Goal: Information Seeking & Learning: Learn about a topic

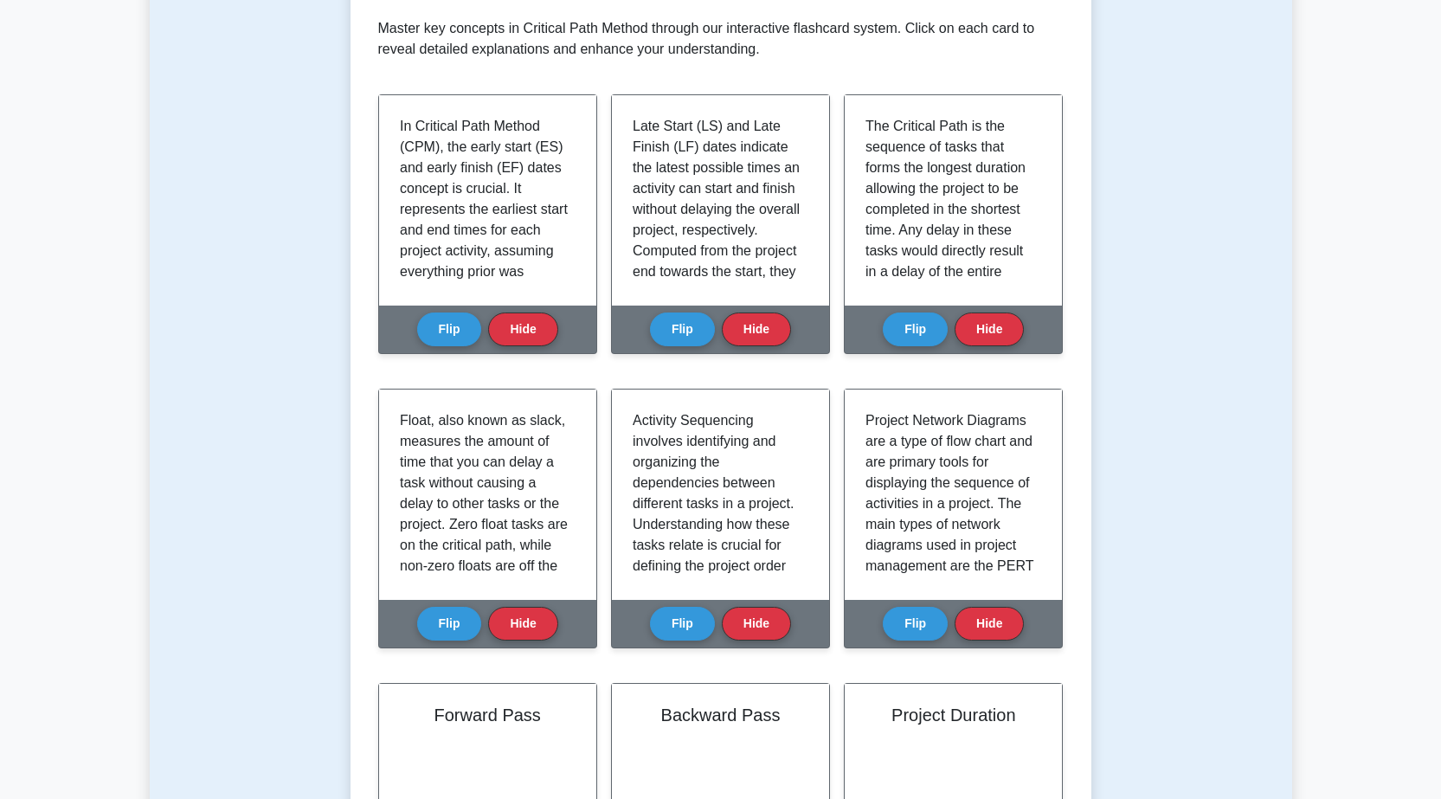
scroll to position [100, 0]
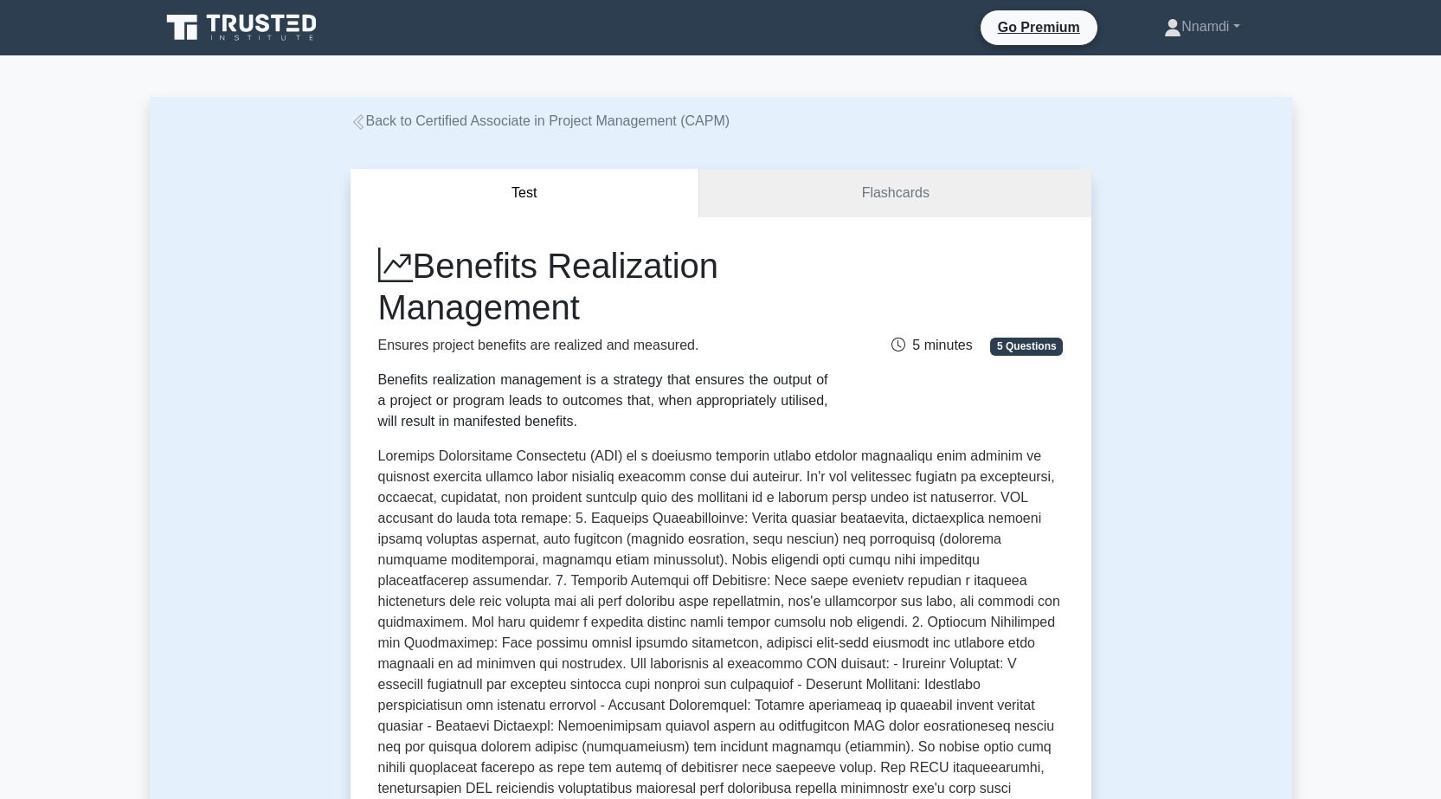
scroll to position [87, 0]
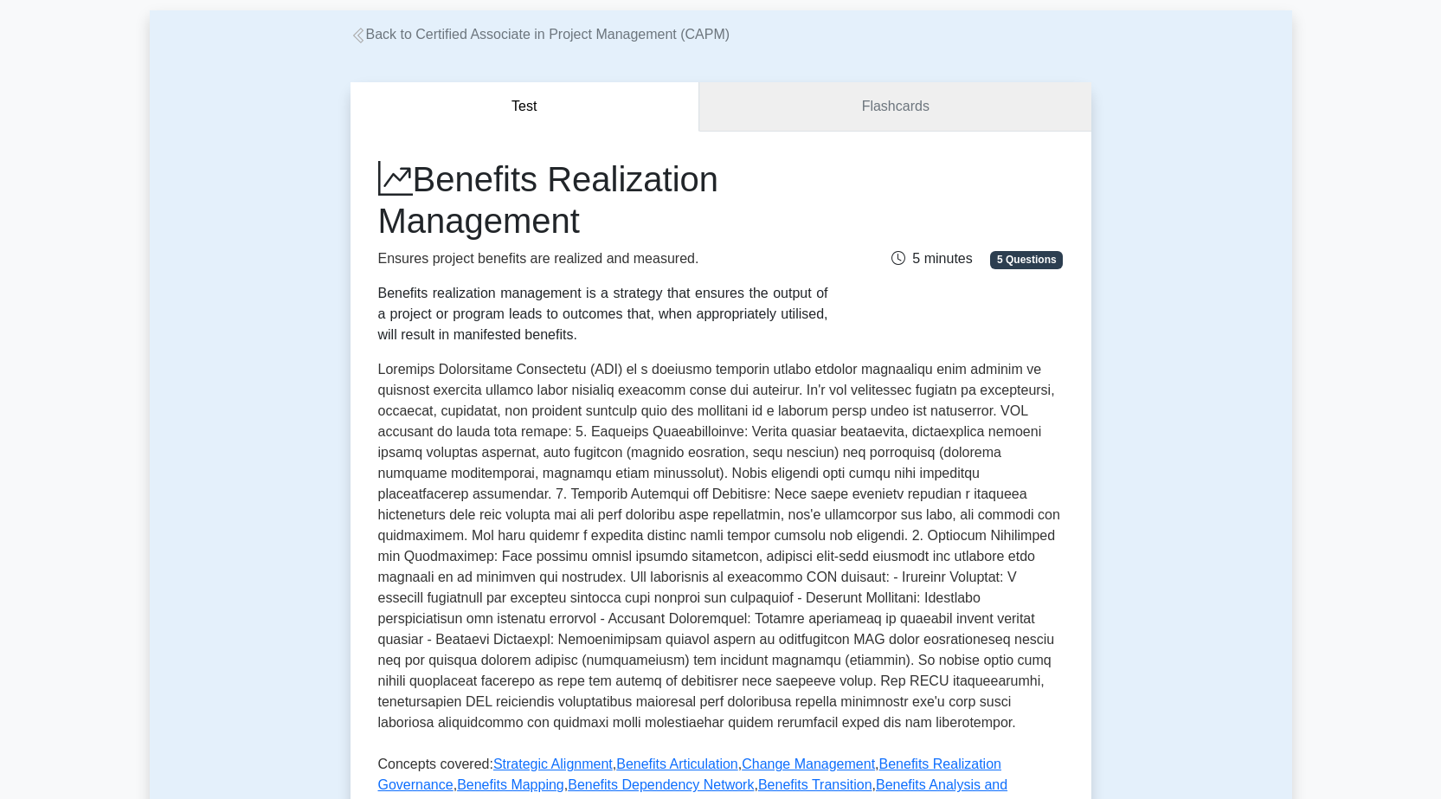
click at [943, 105] on link "Flashcards" at bounding box center [894, 106] width 391 height 49
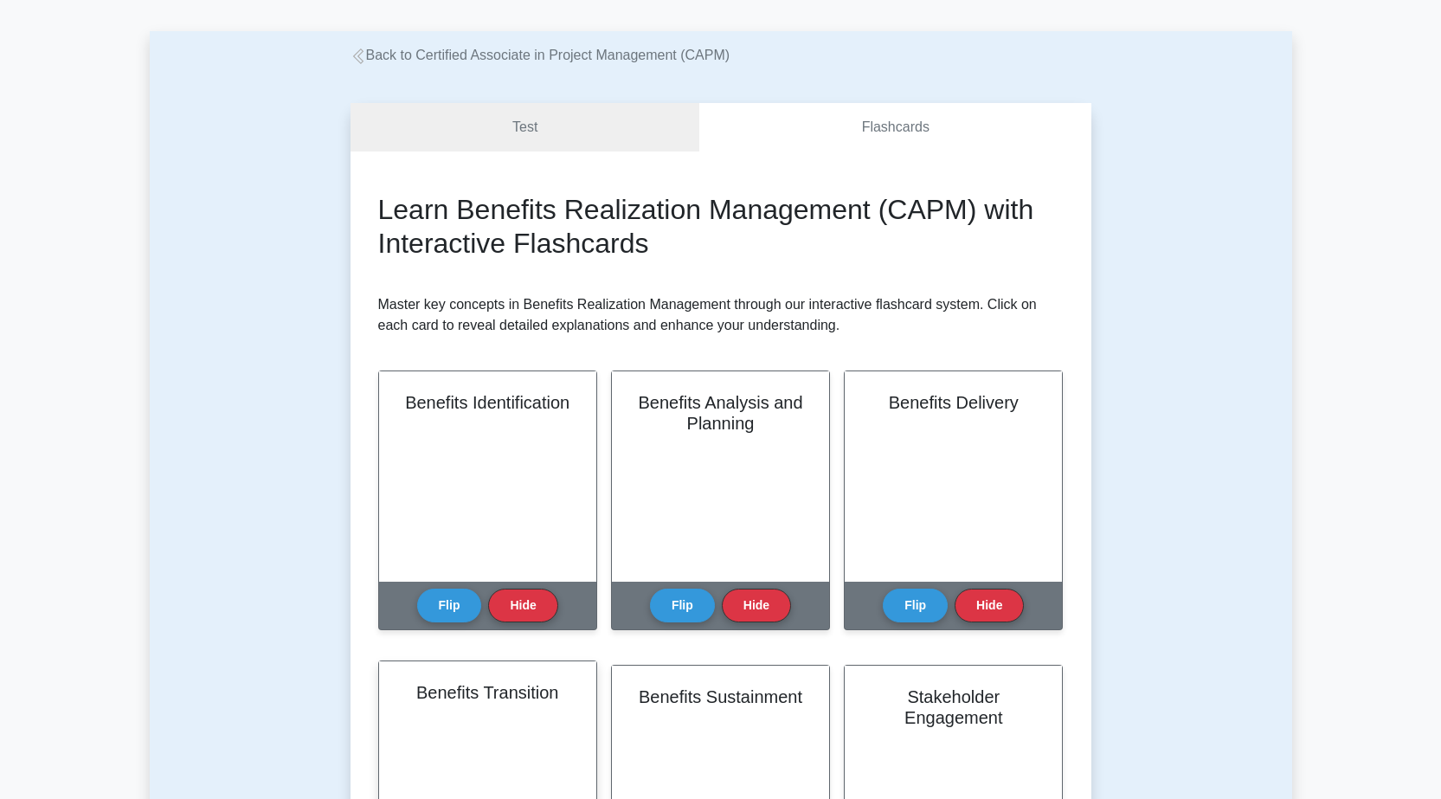
scroll to position [260, 0]
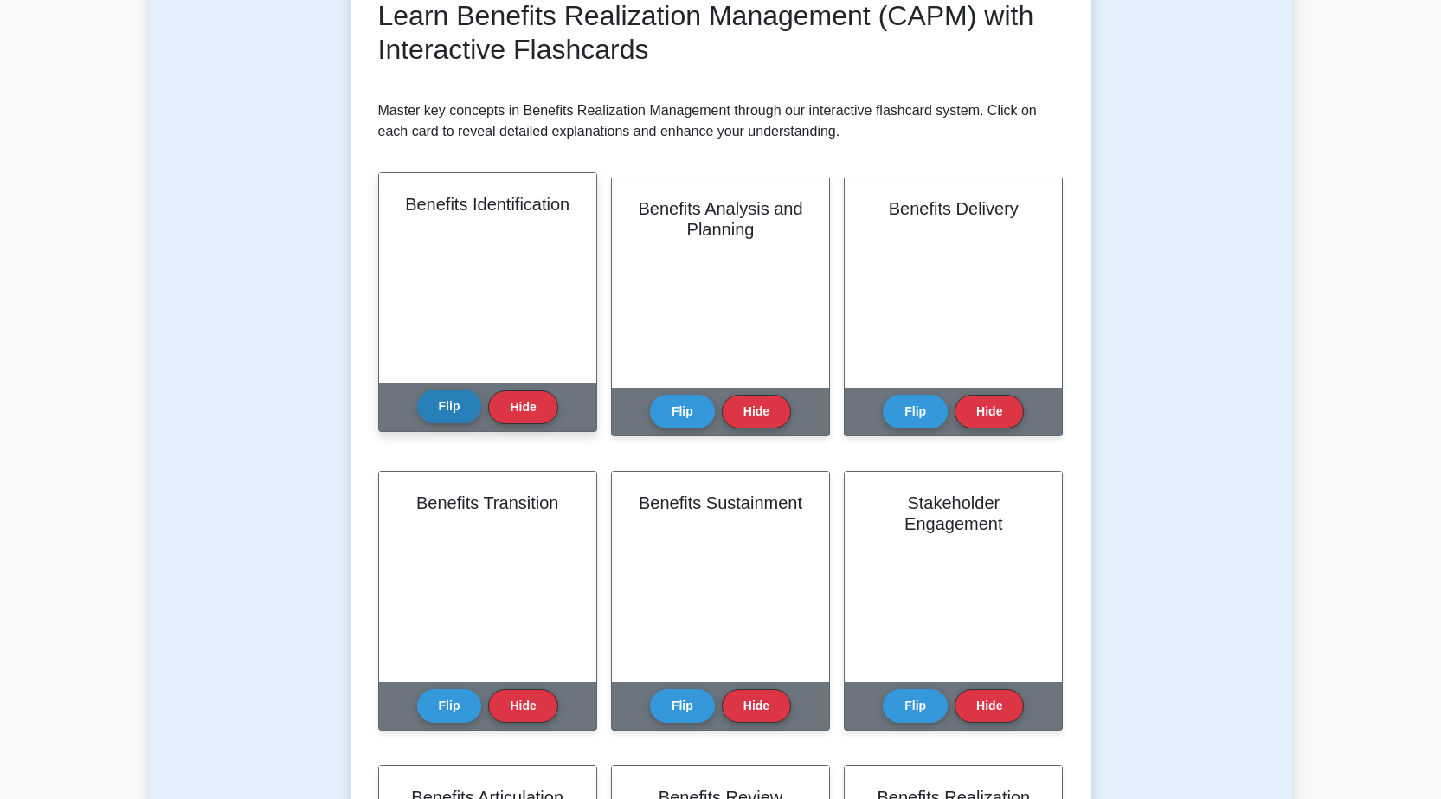
click at [450, 408] on button "Flip" at bounding box center [449, 406] width 65 height 34
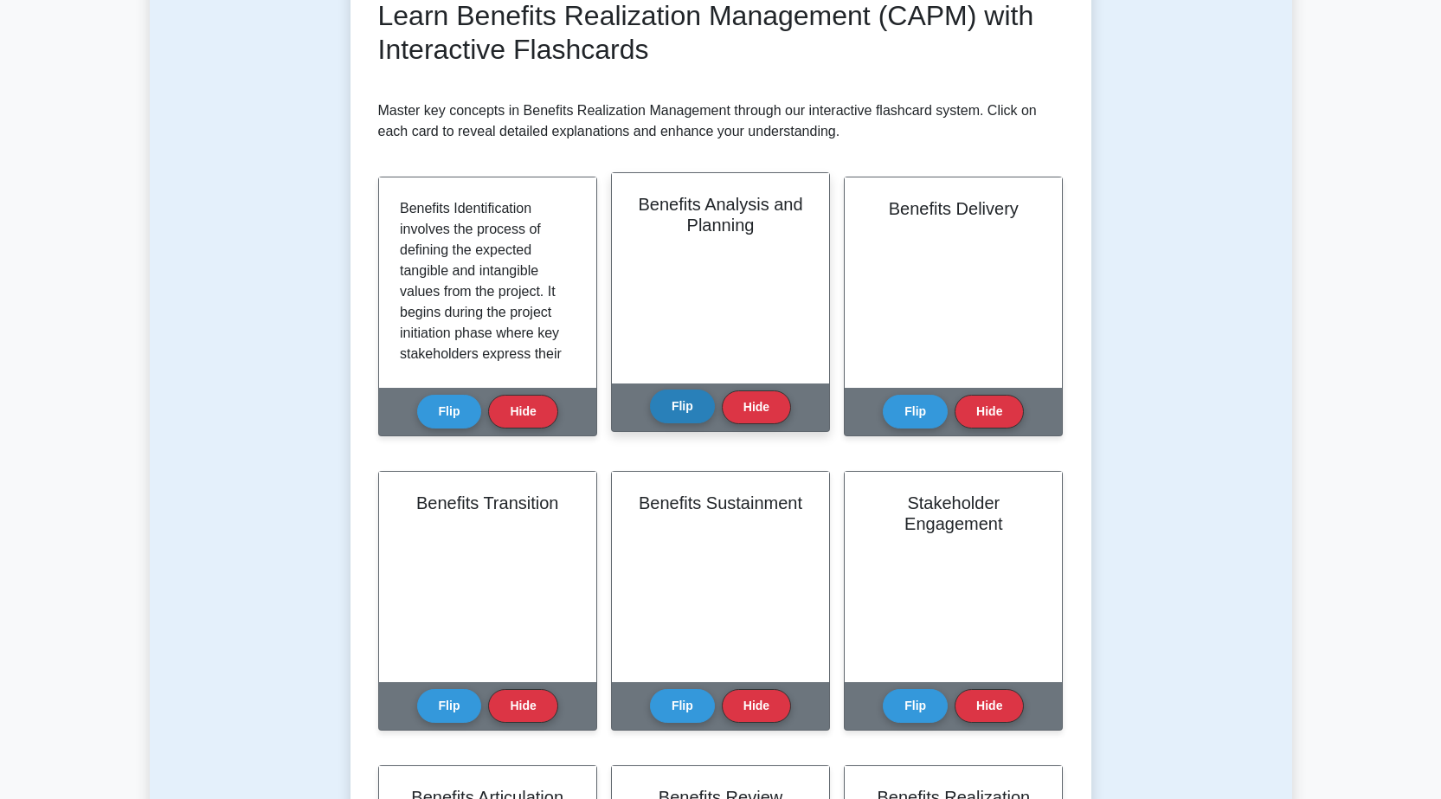
click at [675, 410] on button "Flip" at bounding box center [682, 406] width 65 height 34
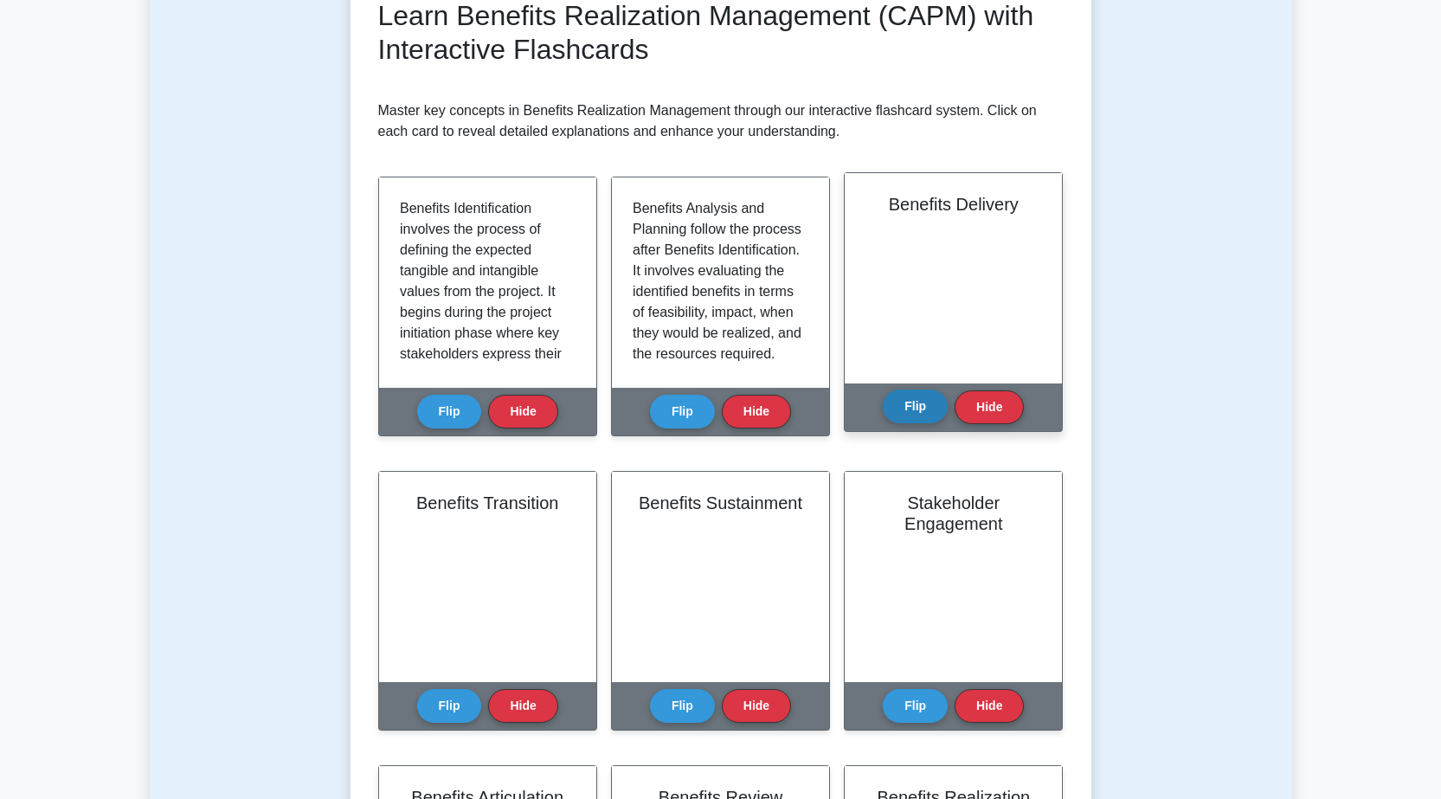
click at [907, 404] on button "Flip" at bounding box center [914, 406] width 65 height 34
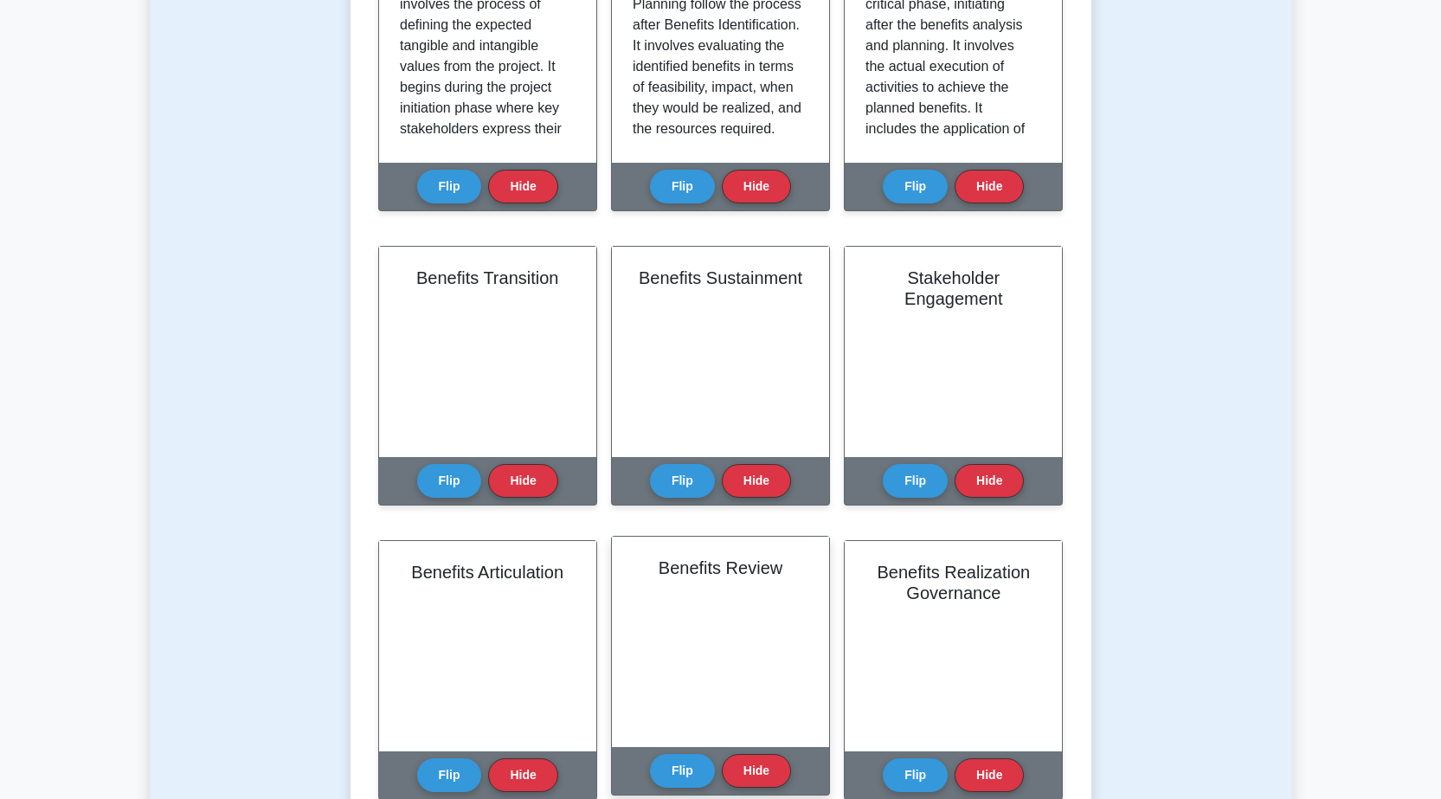
scroll to position [519, 0]
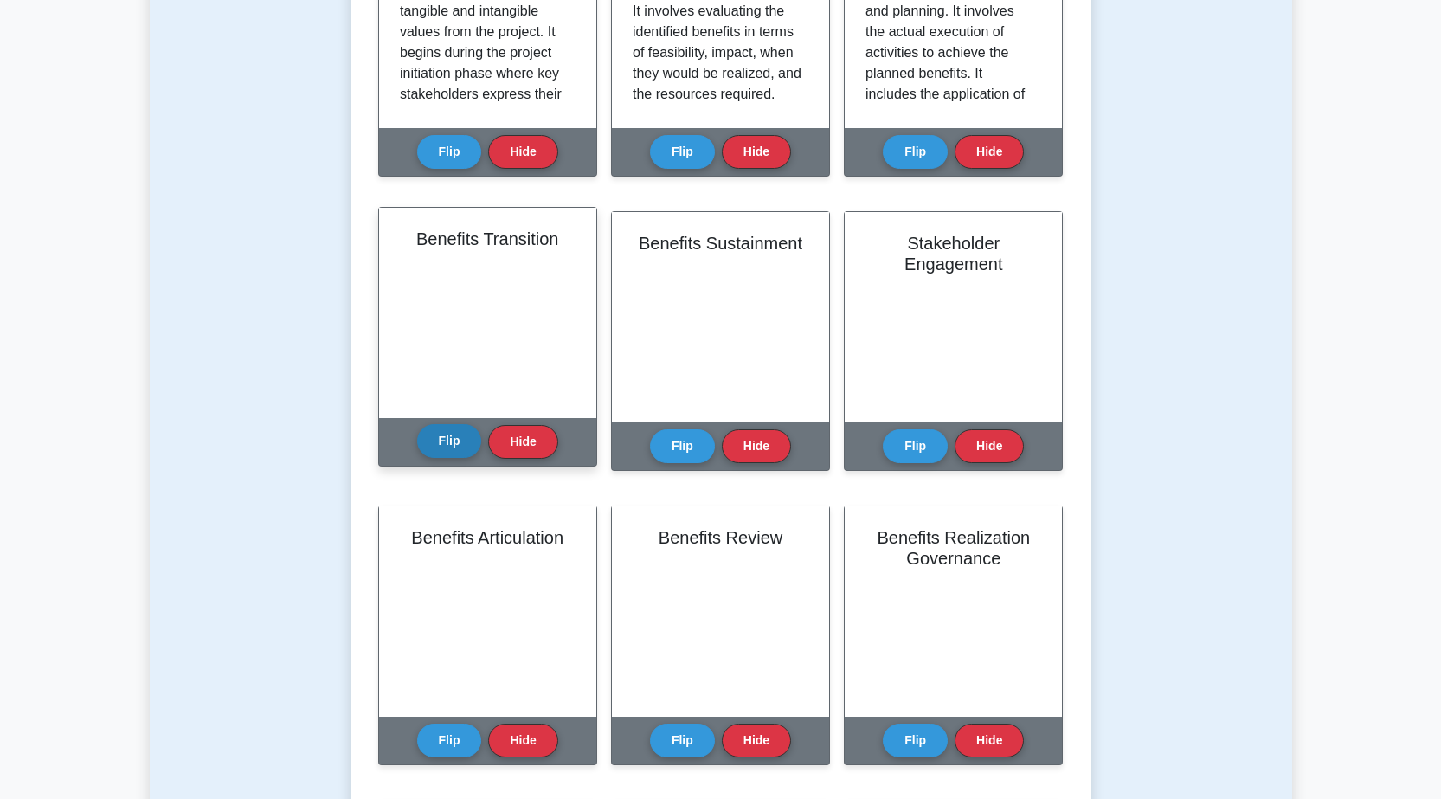
click at [443, 447] on button "Flip" at bounding box center [449, 441] width 65 height 34
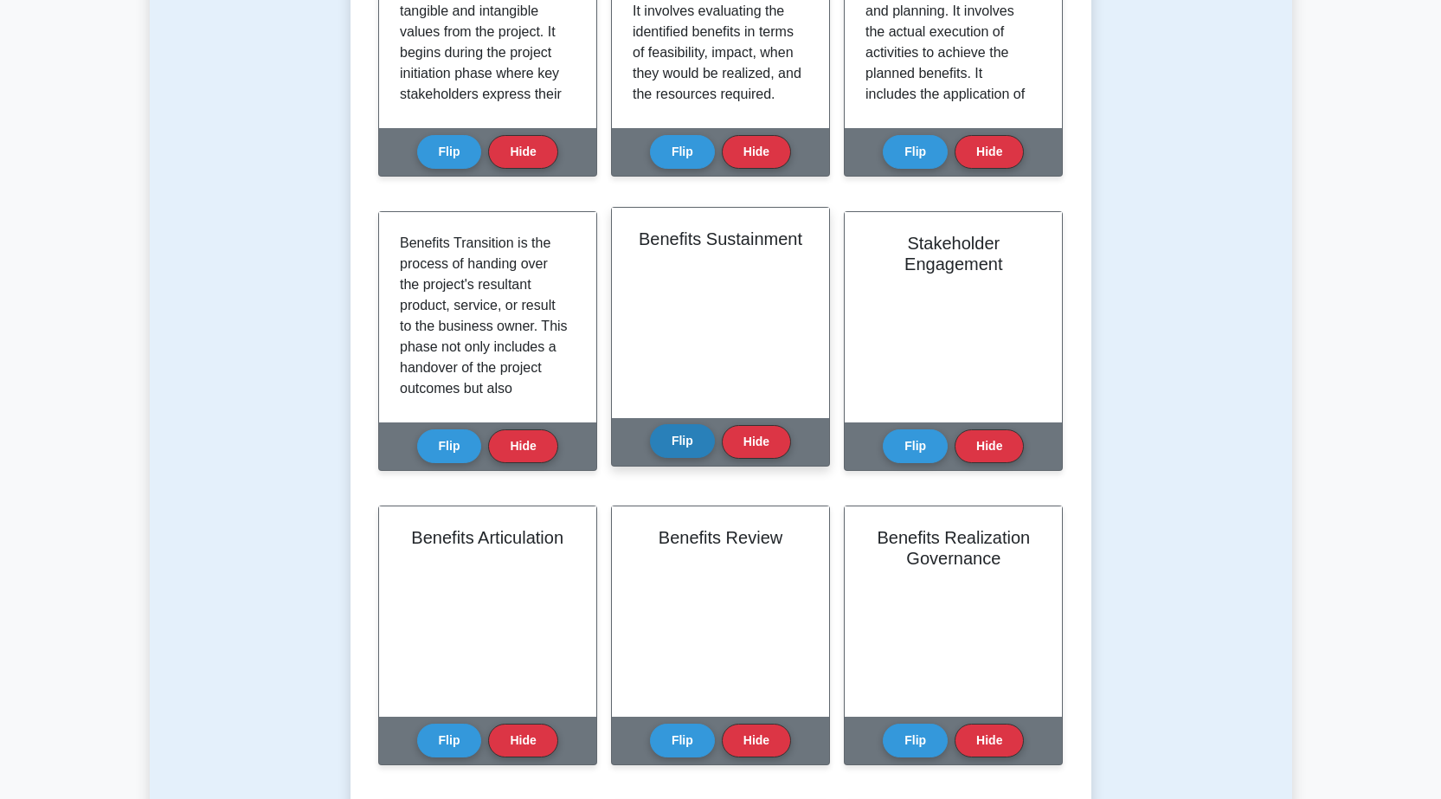
click at [677, 451] on button "Flip" at bounding box center [682, 441] width 65 height 34
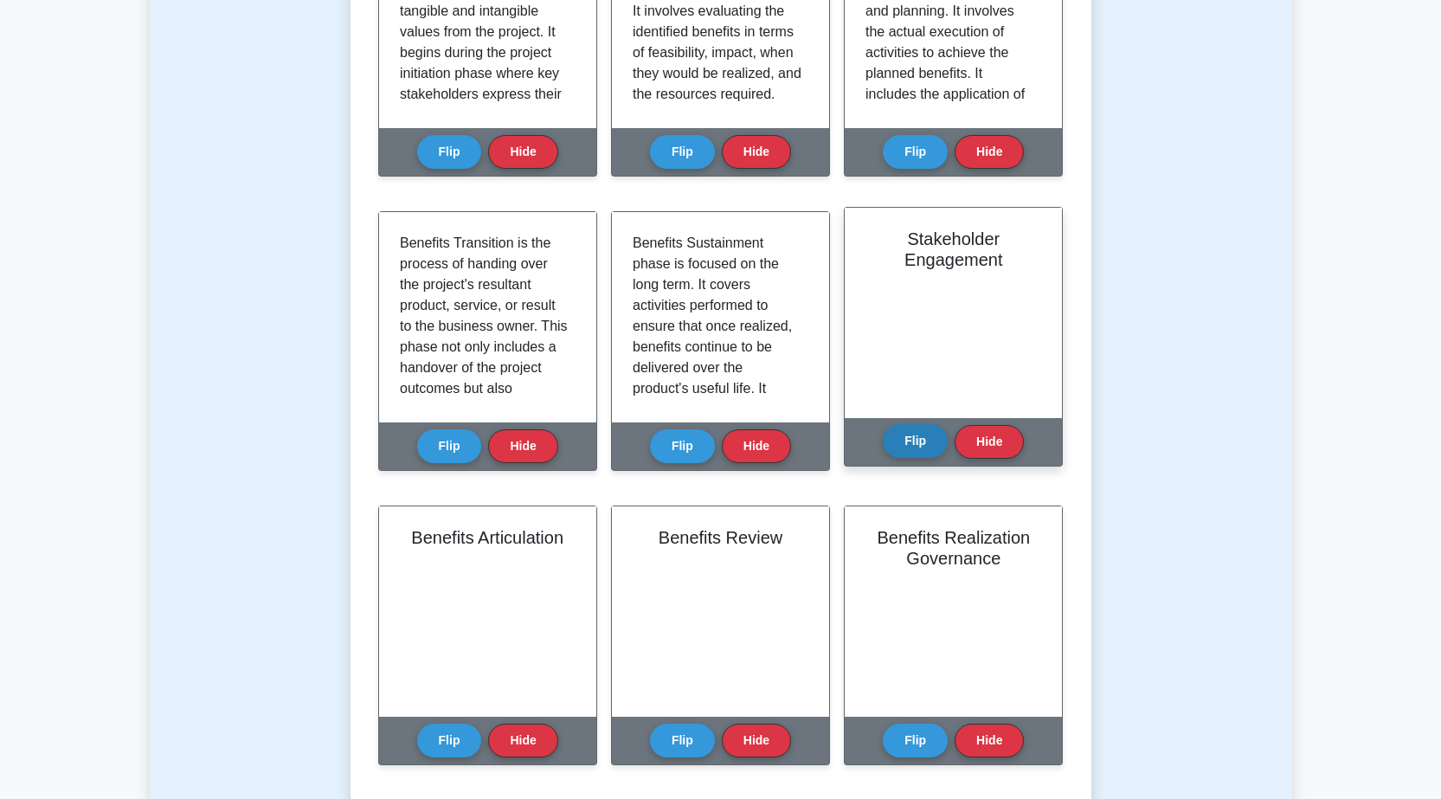
click at [903, 444] on button "Flip" at bounding box center [914, 441] width 65 height 34
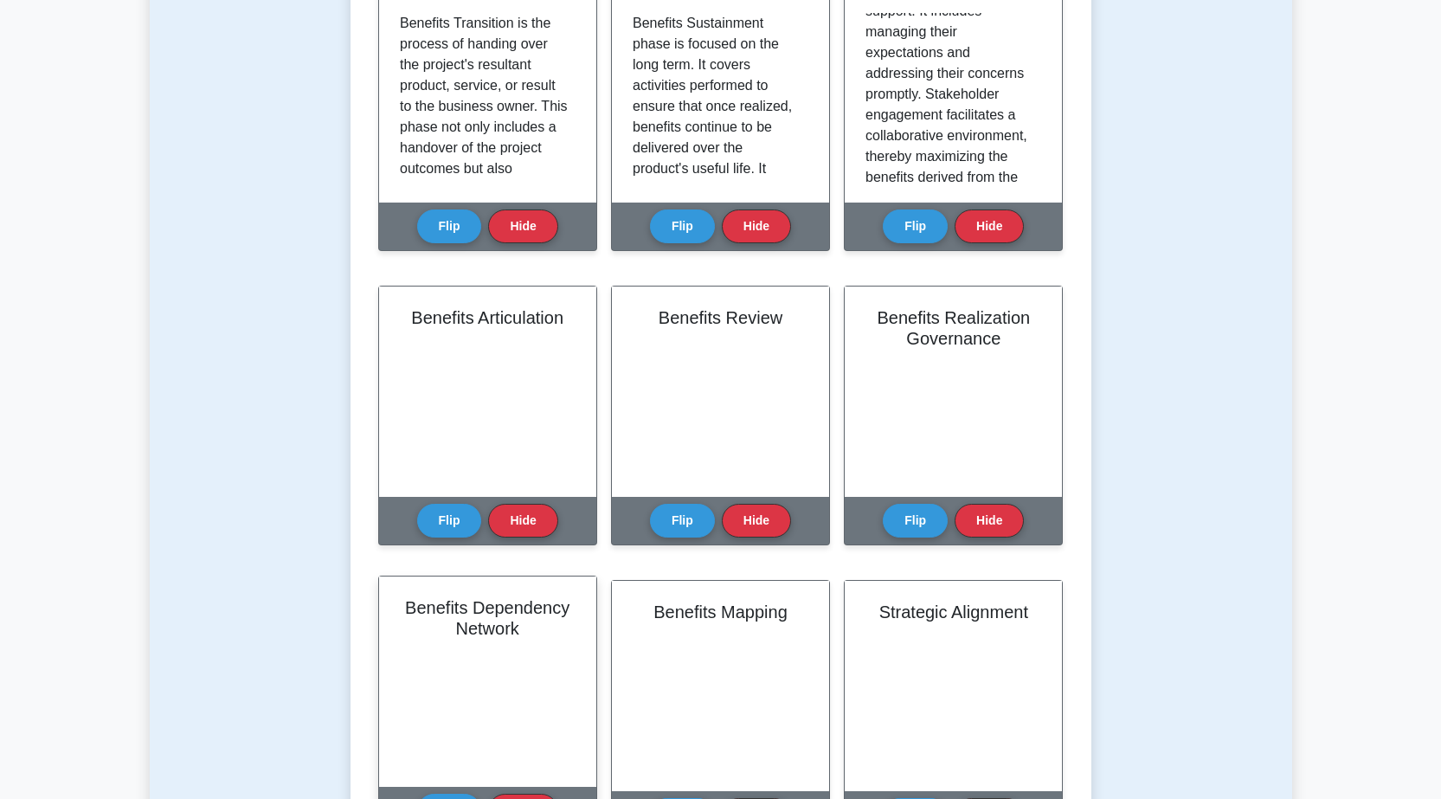
scroll to position [779, 0]
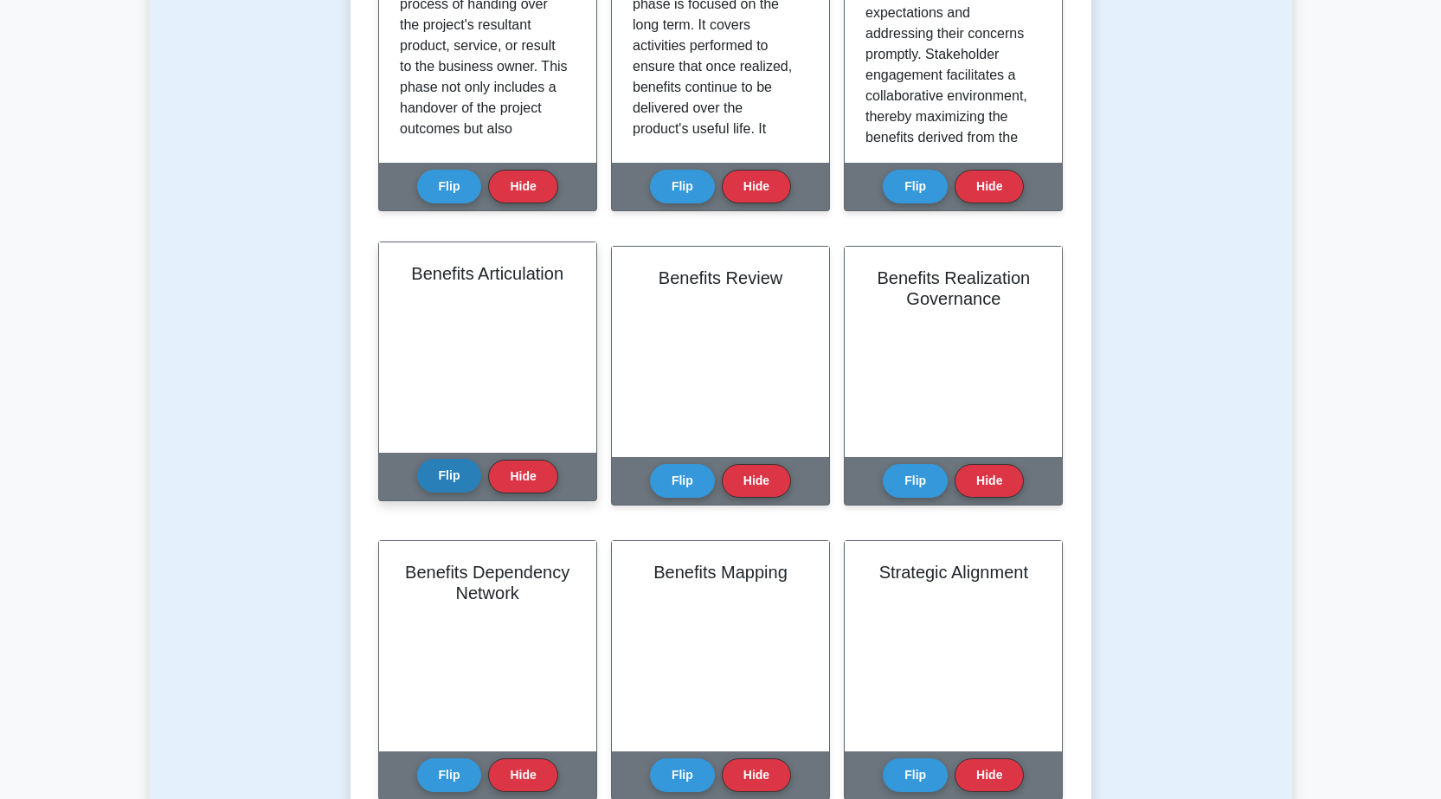
click at [453, 484] on button "Flip" at bounding box center [449, 476] width 65 height 34
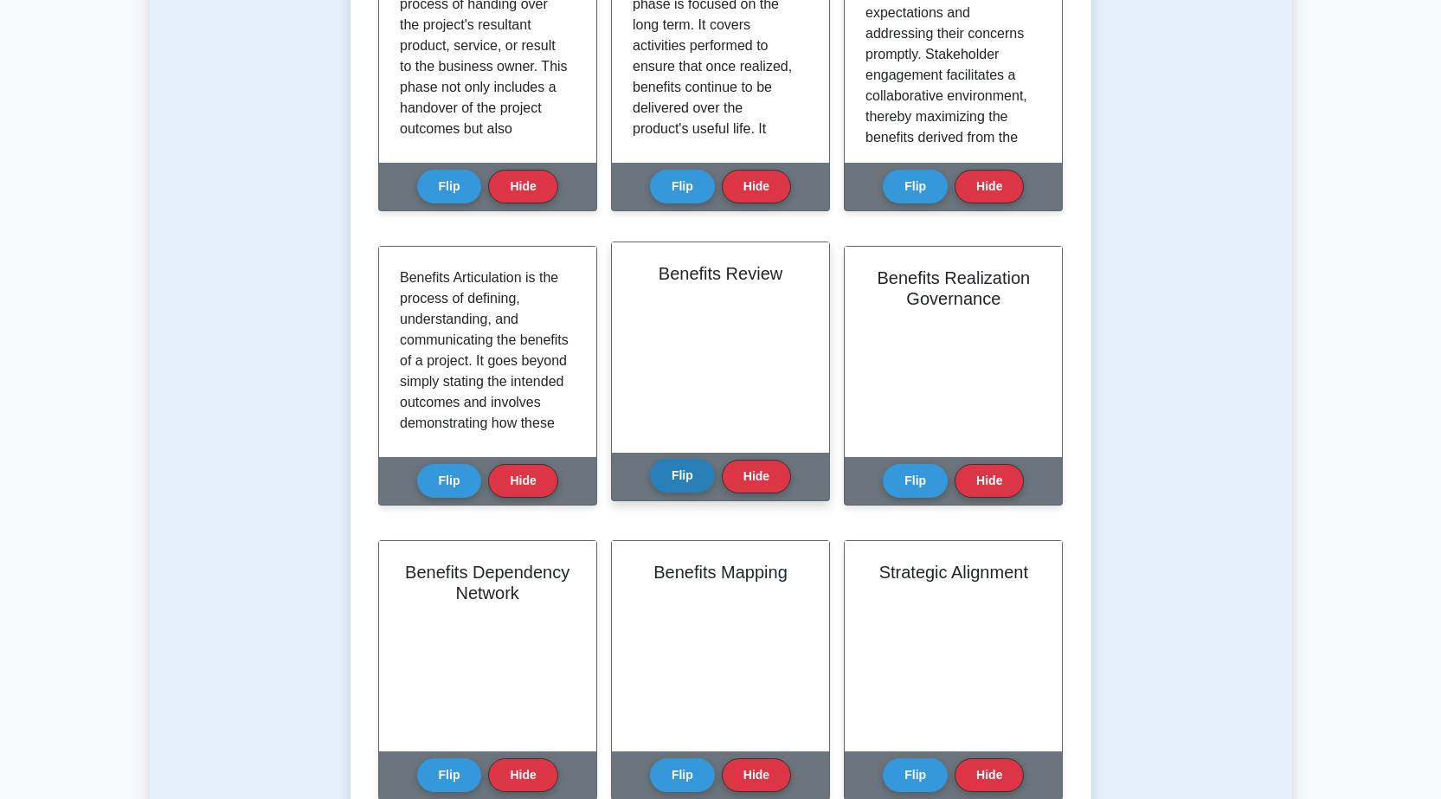
click at [690, 487] on button "Flip" at bounding box center [682, 476] width 65 height 34
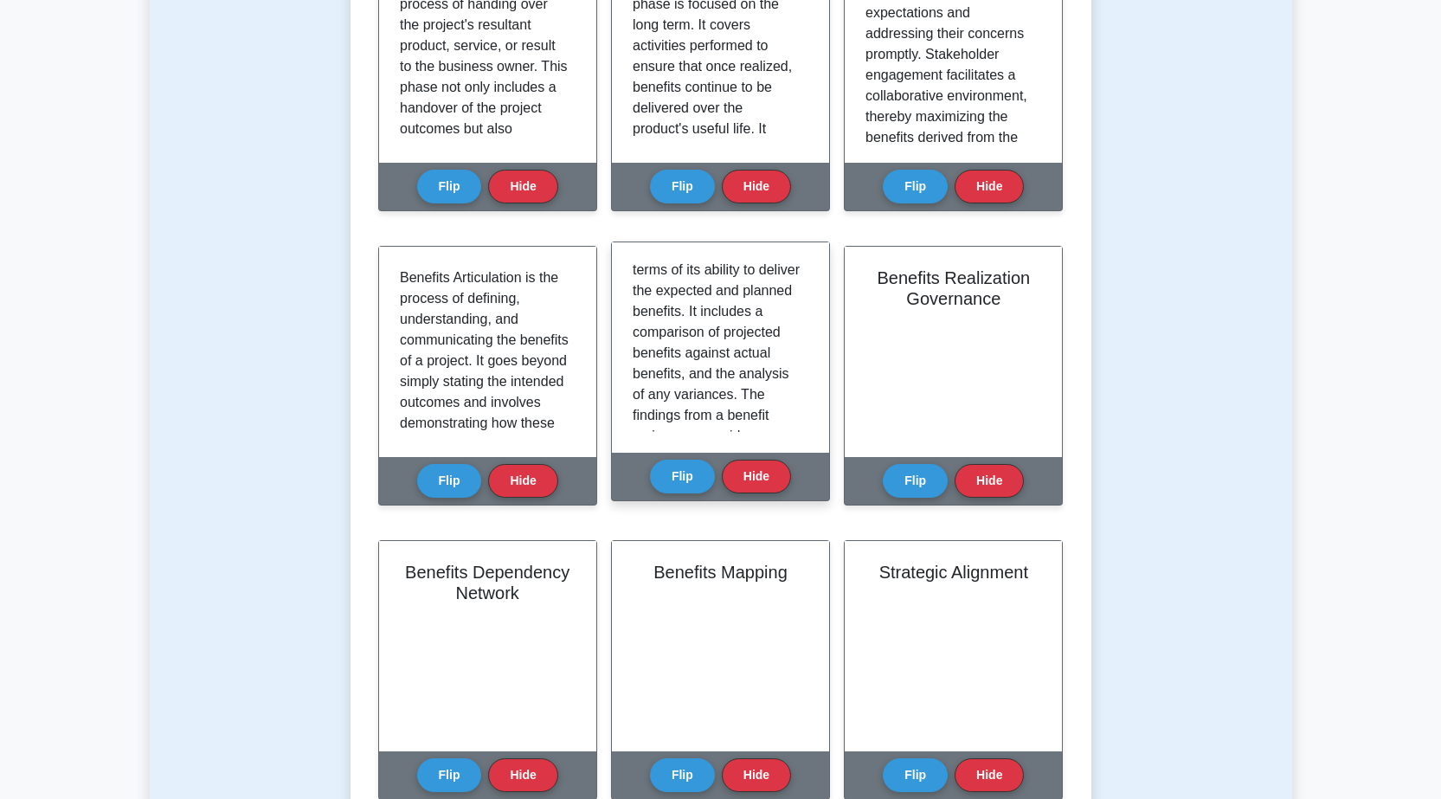
scroll to position [148, 0]
drag, startPoint x: 808, startPoint y: 371, endPoint x: 809, endPoint y: 341, distance: 30.3
click at [809, 341] on div "Benefits Review is a critical process in Benefits Realization Management. It is…" at bounding box center [720, 347] width 217 height 210
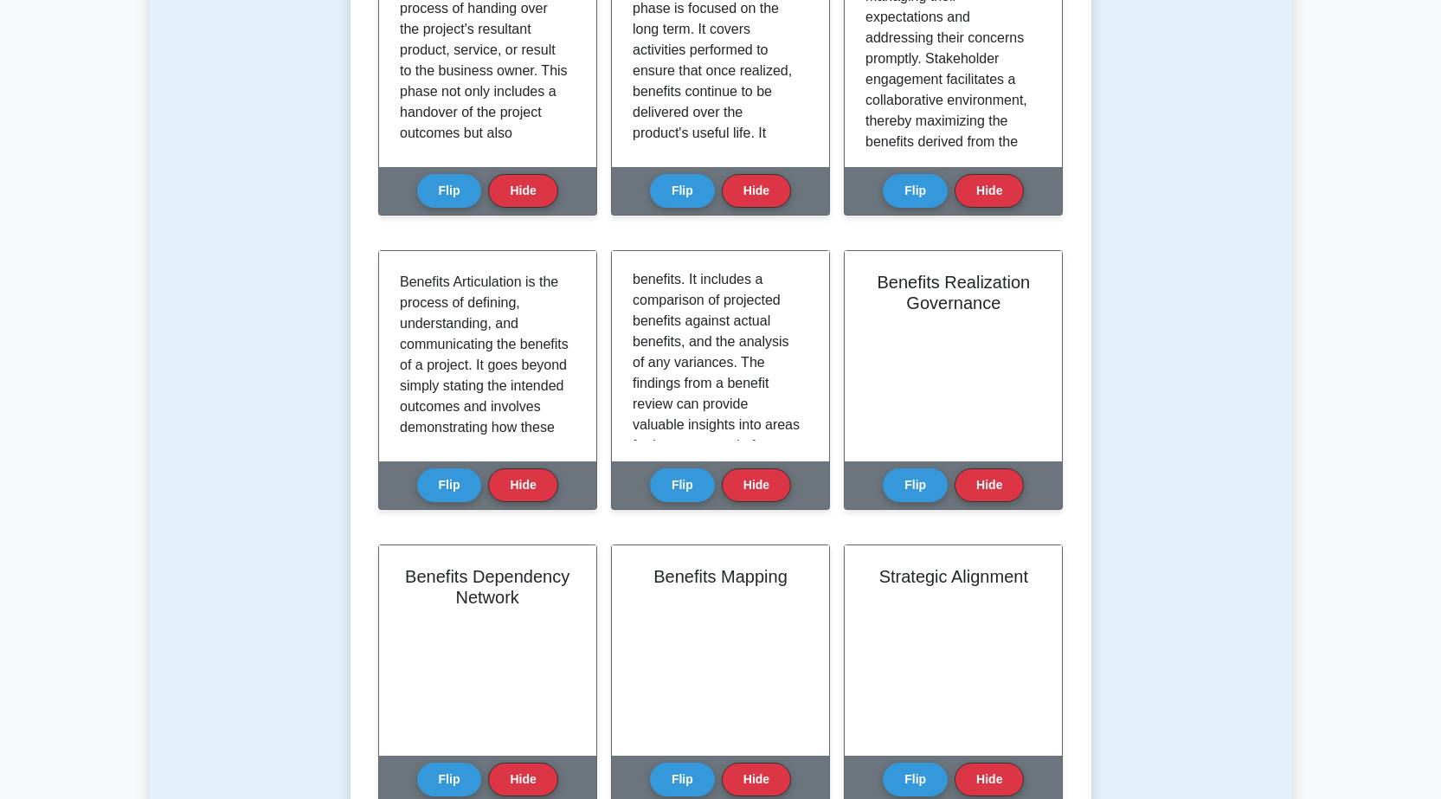
click at [196, 549] on div "Test Flashcards Learn Benefits Realization Management (CAPM) with Interactive F…" at bounding box center [721, 277] width 1142 height 1849
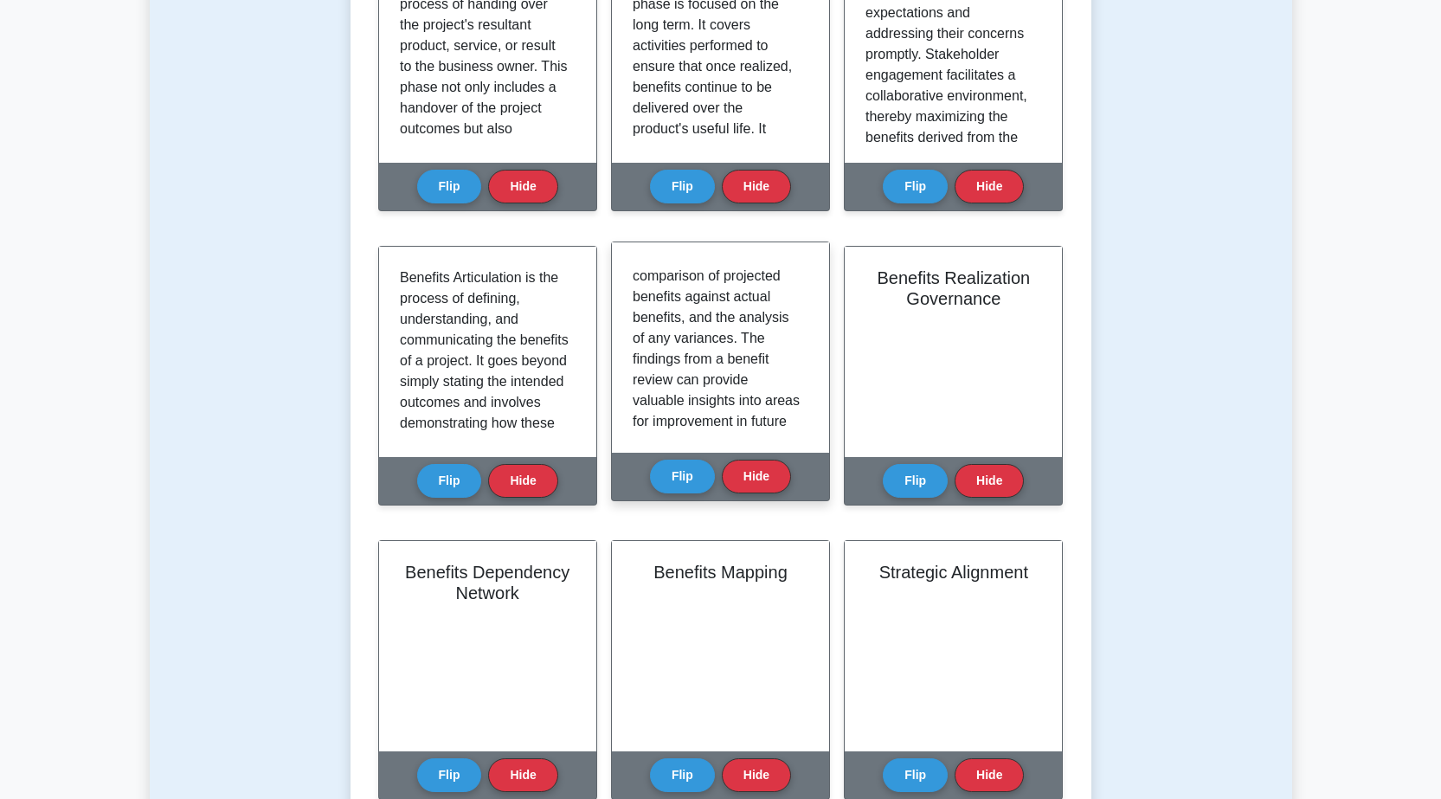
scroll to position [168, 0]
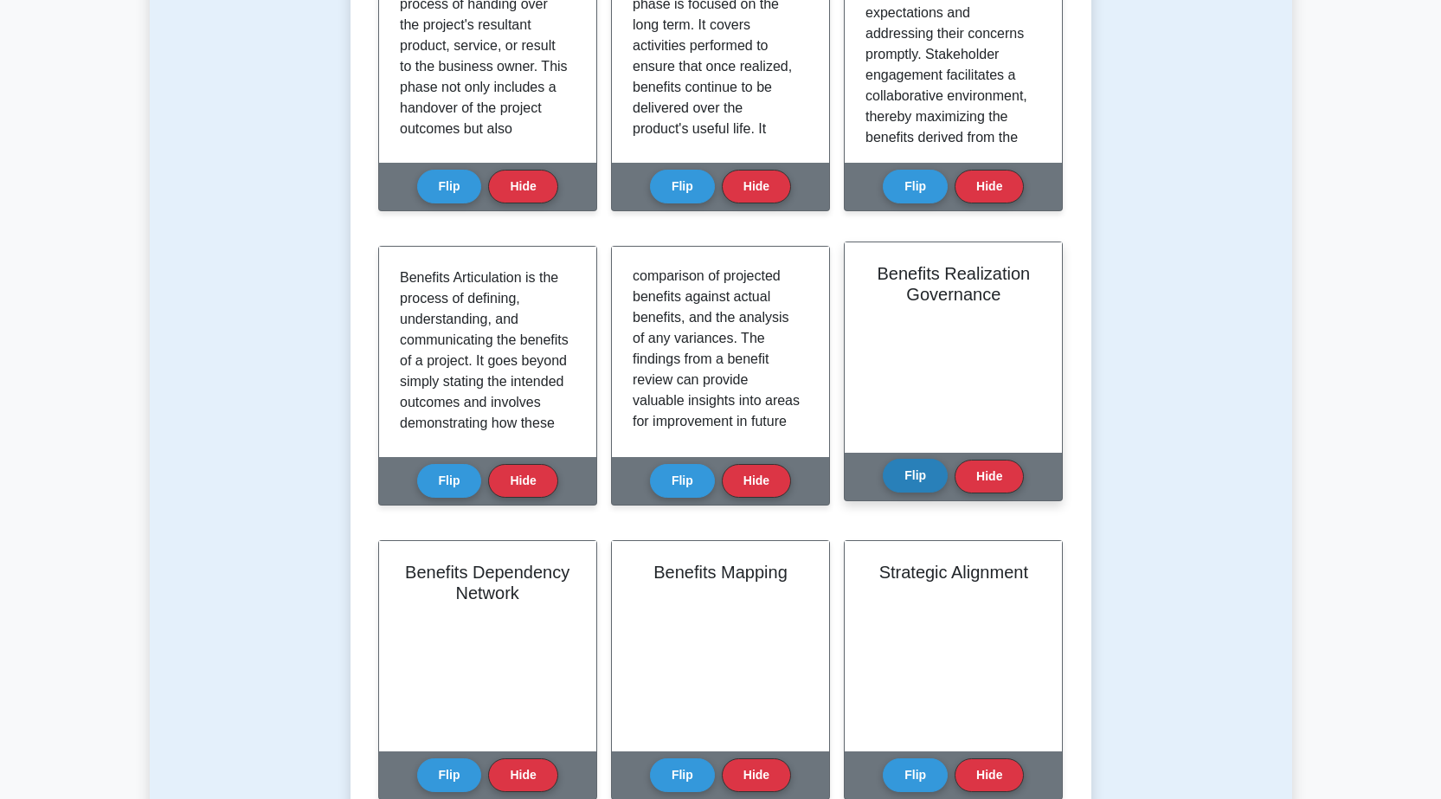
click at [895, 479] on button "Flip" at bounding box center [914, 476] width 65 height 34
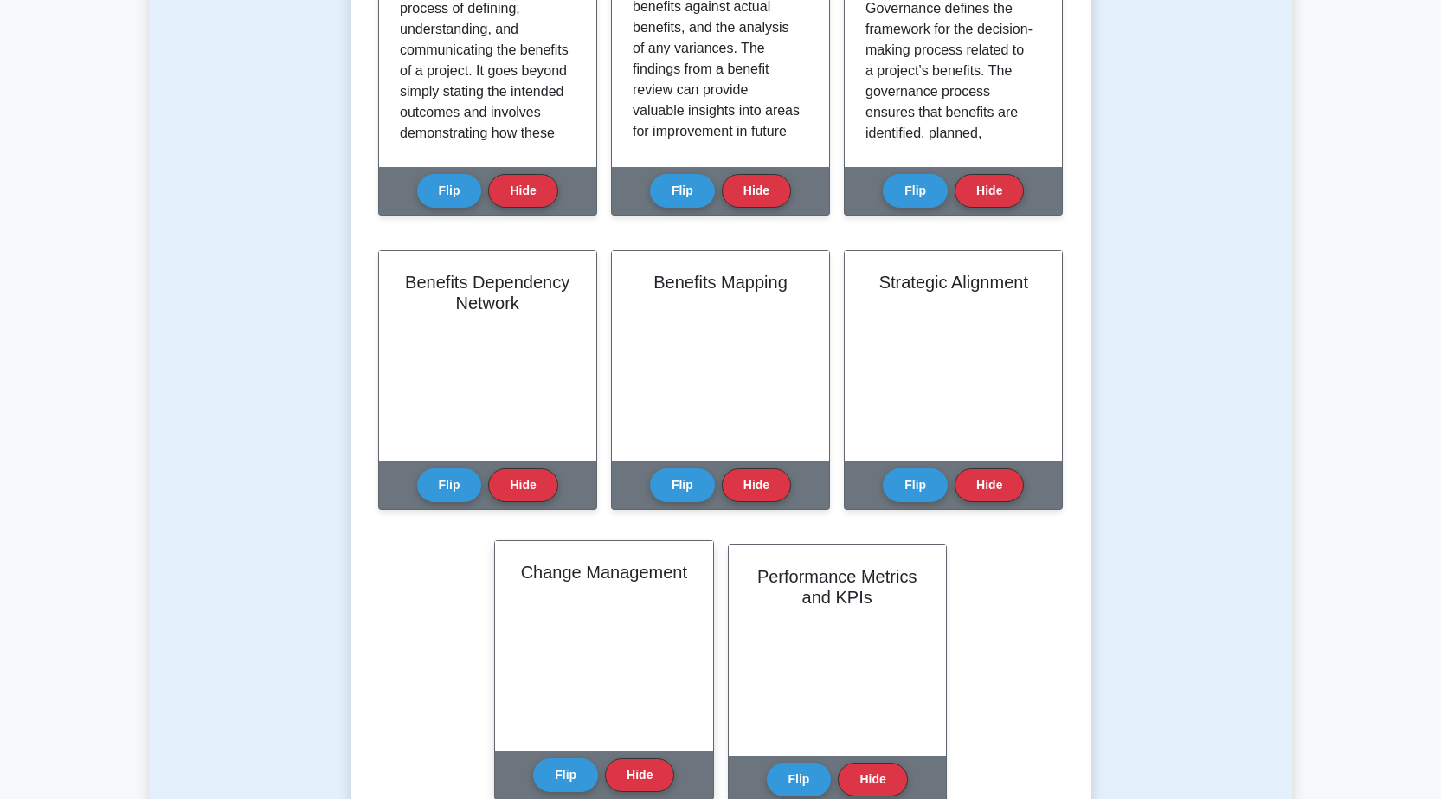
scroll to position [1125, 0]
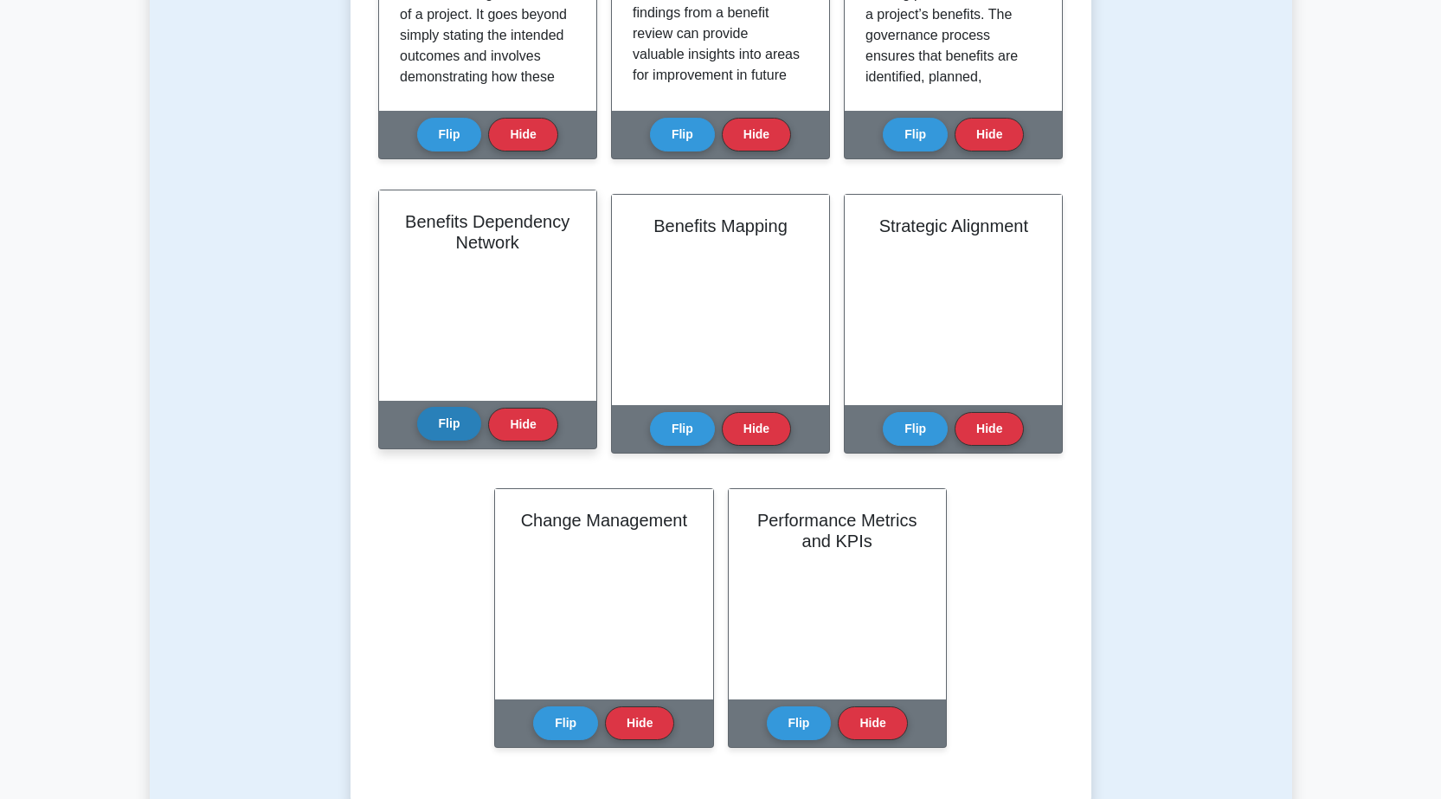
click at [434, 428] on button "Flip" at bounding box center [449, 424] width 65 height 34
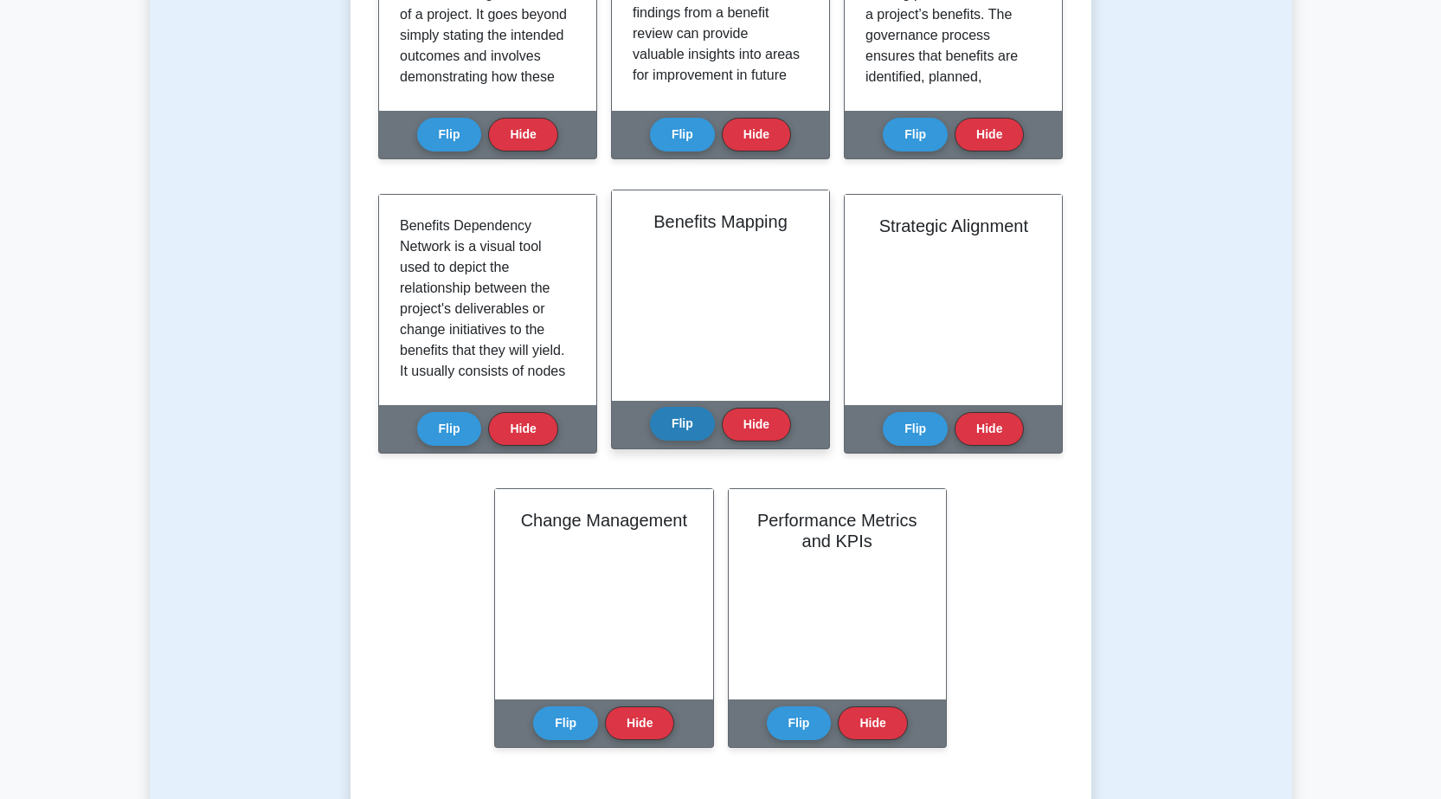
click at [693, 423] on button "Flip" at bounding box center [682, 424] width 65 height 34
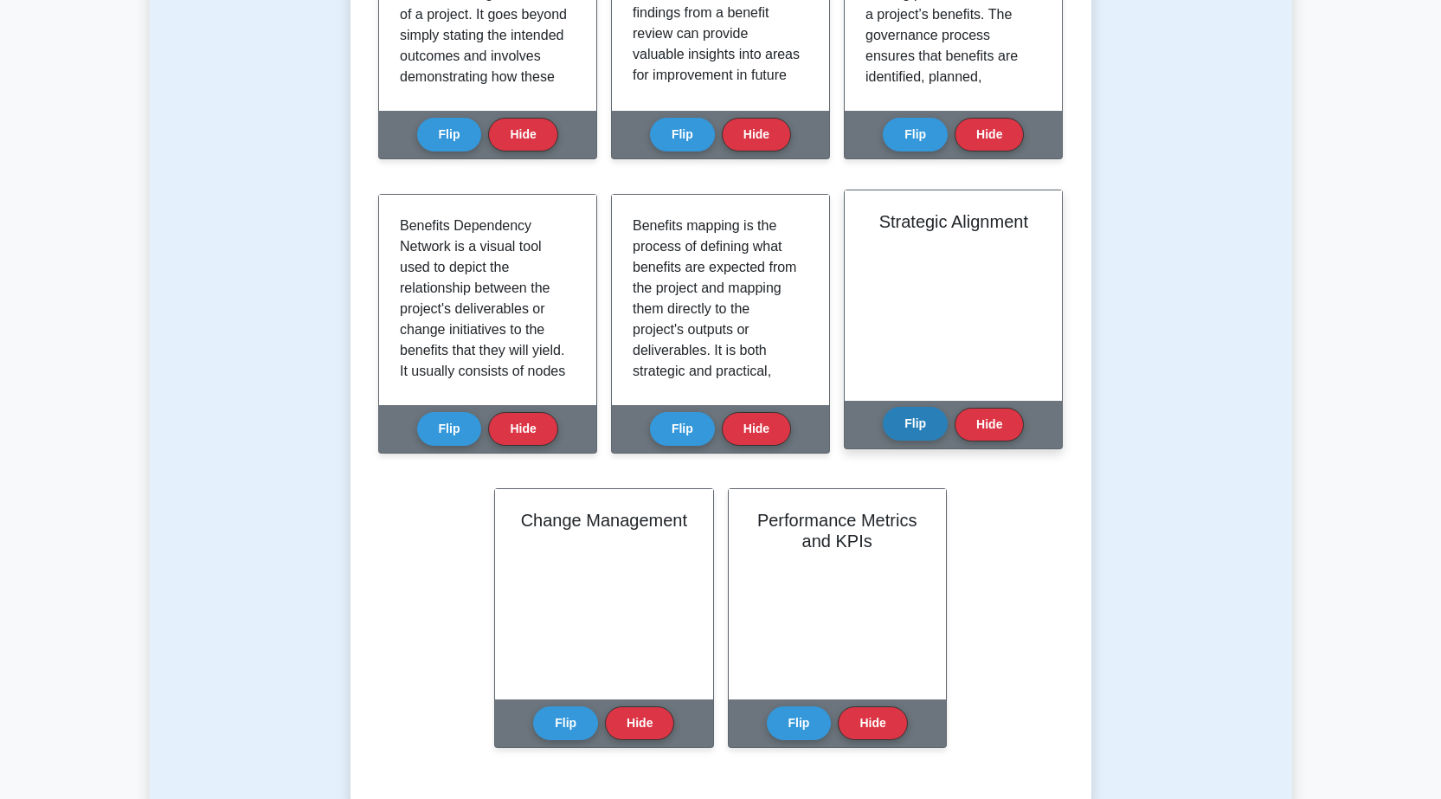
click at [893, 428] on button "Flip" at bounding box center [914, 424] width 65 height 34
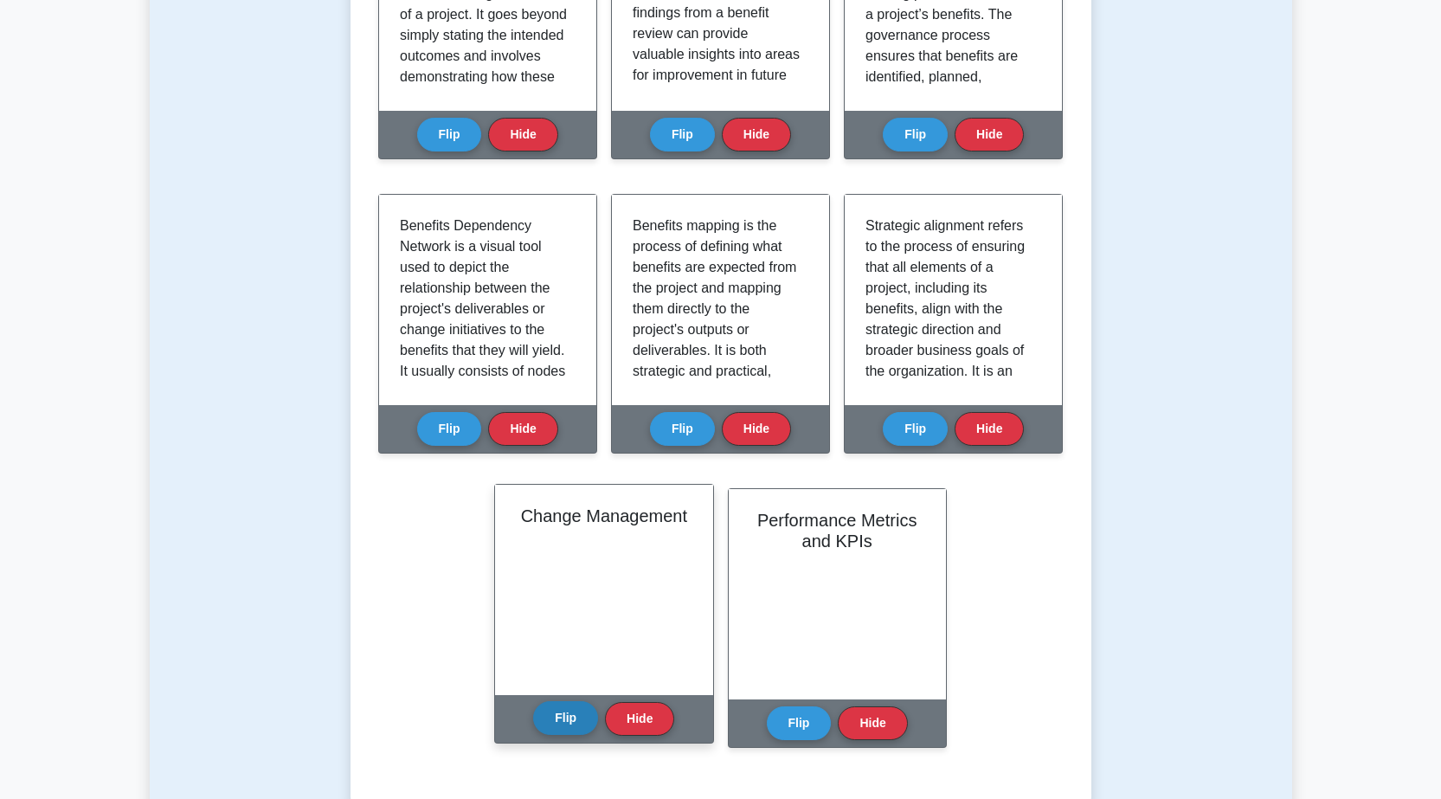
click at [554, 715] on button "Flip" at bounding box center [565, 718] width 65 height 34
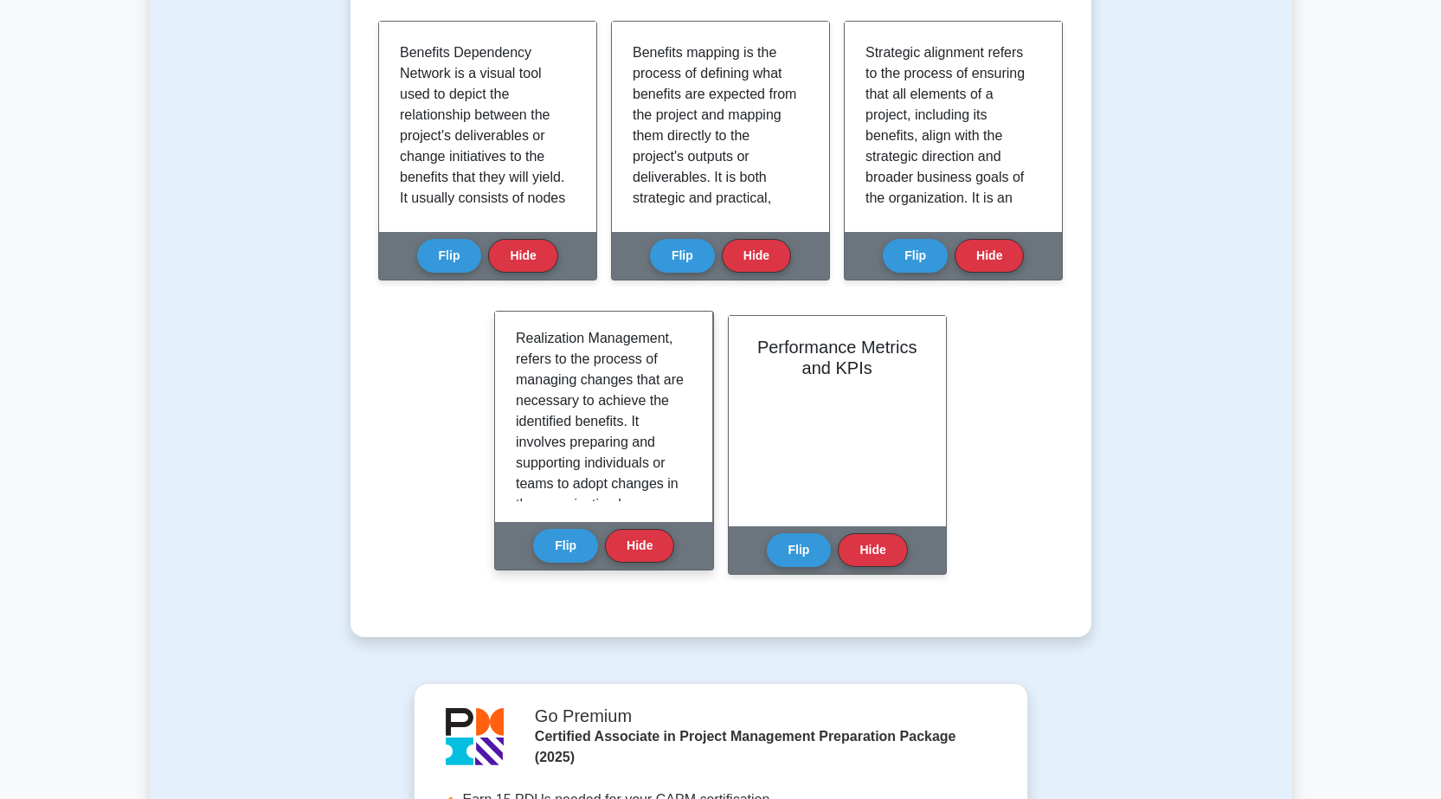
scroll to position [66, 0]
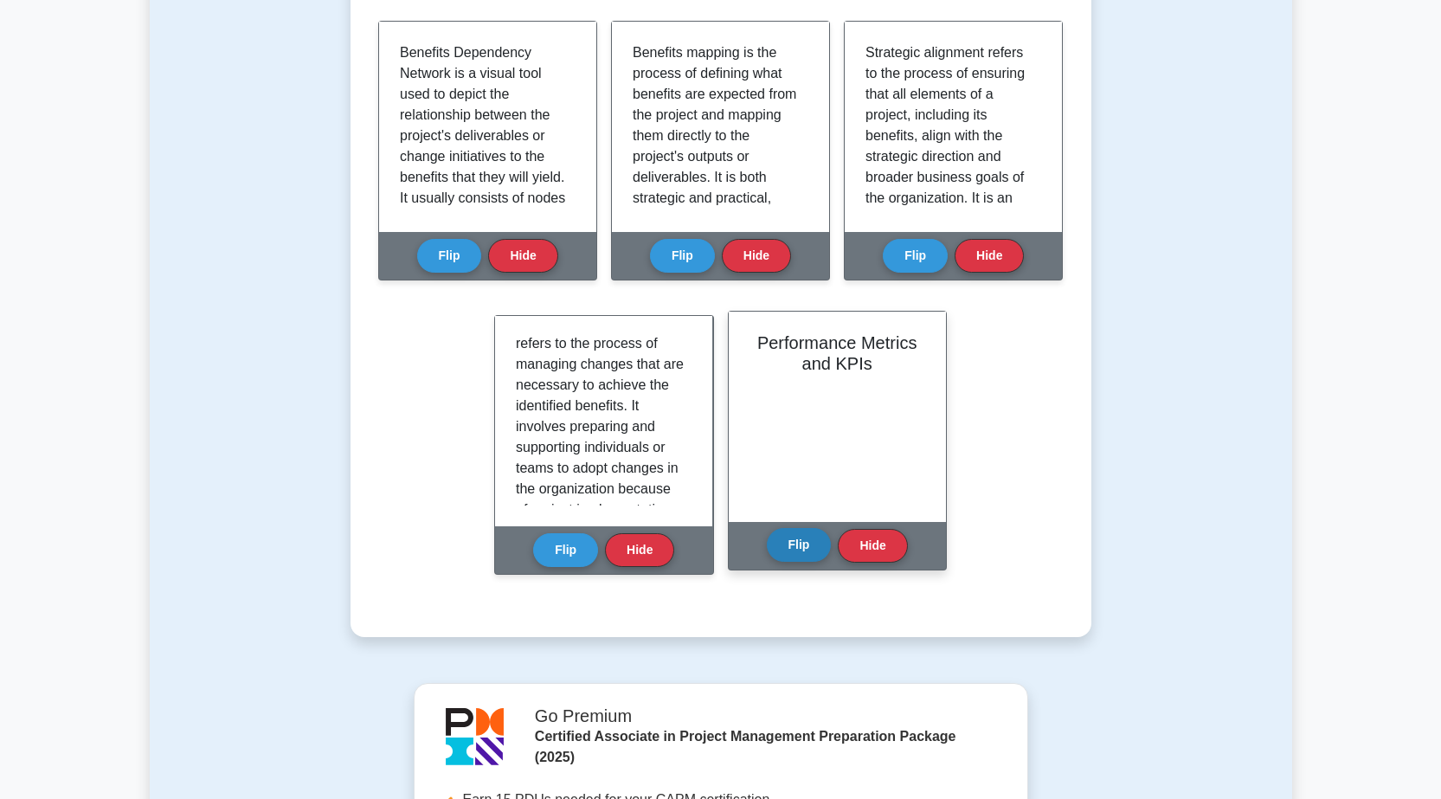
click at [792, 549] on button "Flip" at bounding box center [799, 545] width 65 height 34
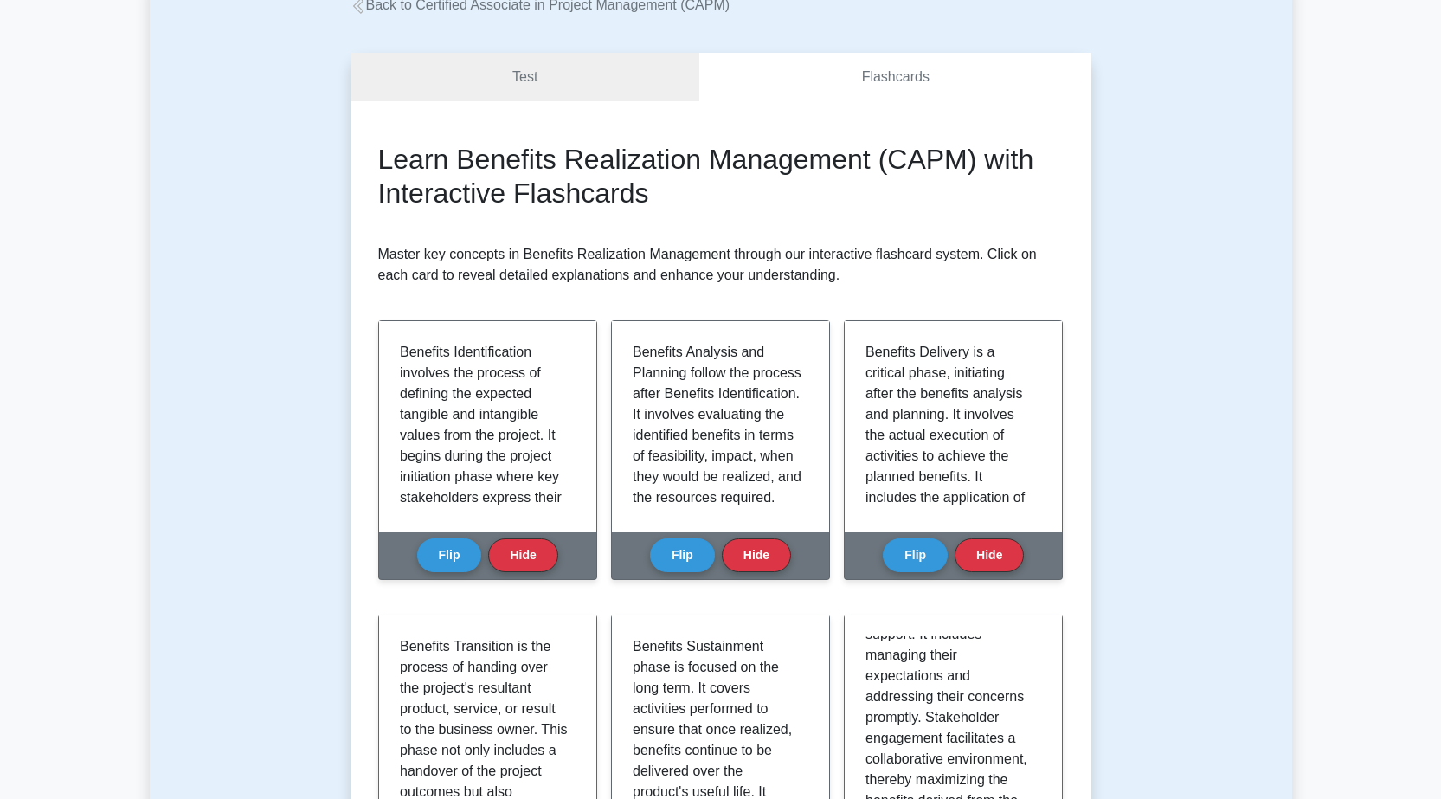
scroll to position [0, 0]
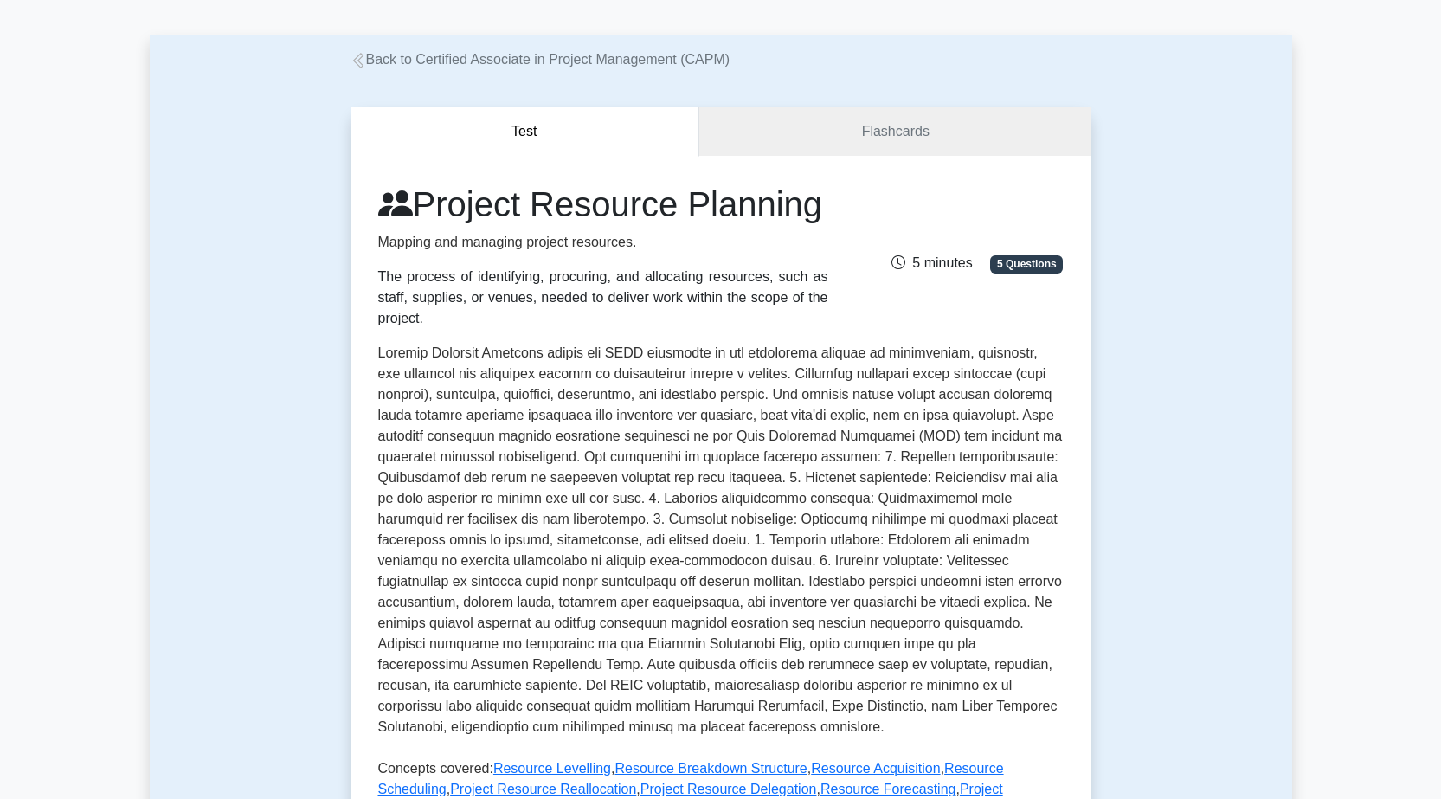
scroll to position [173, 0]
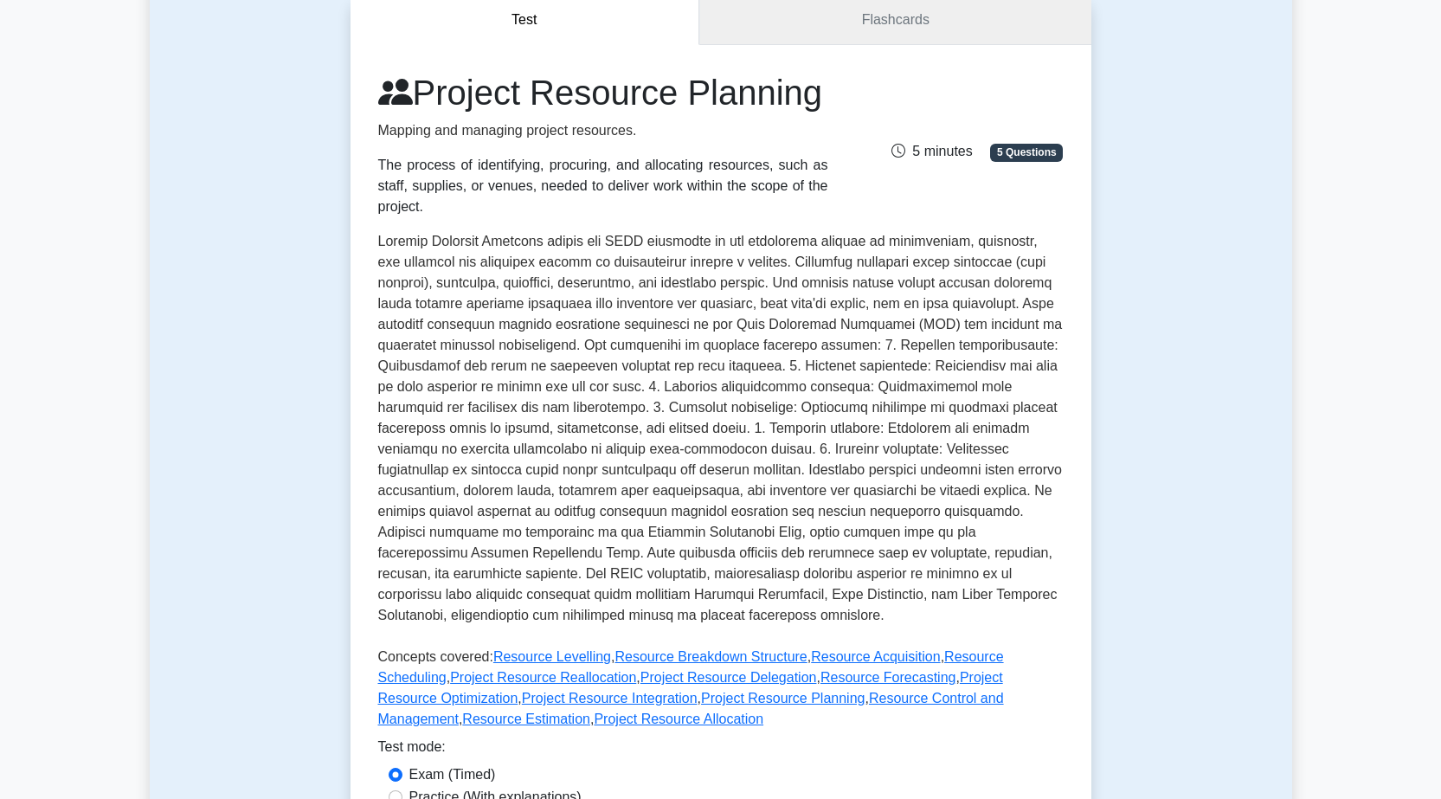
click at [928, 33] on link "Flashcards" at bounding box center [894, 20] width 391 height 49
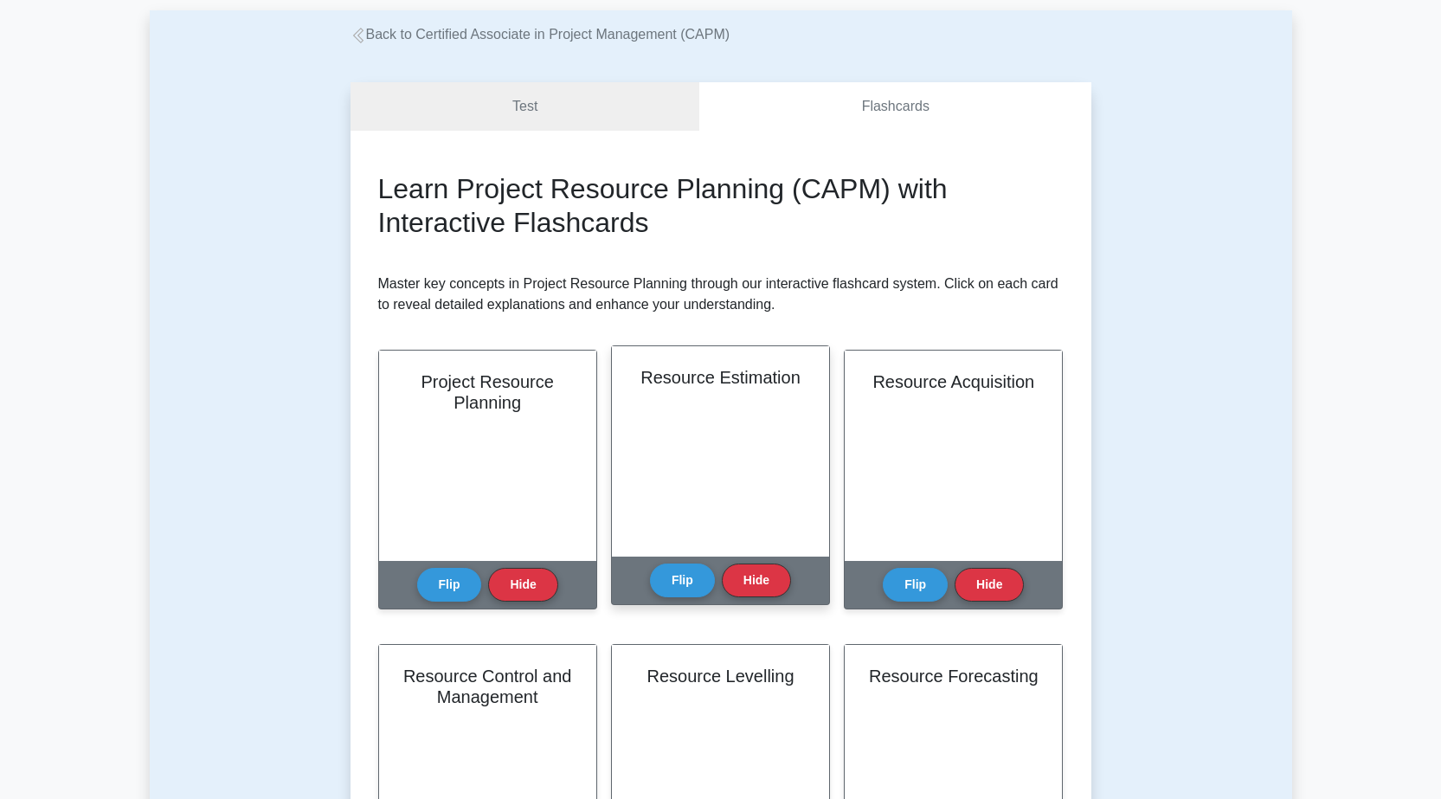
scroll to position [346, 0]
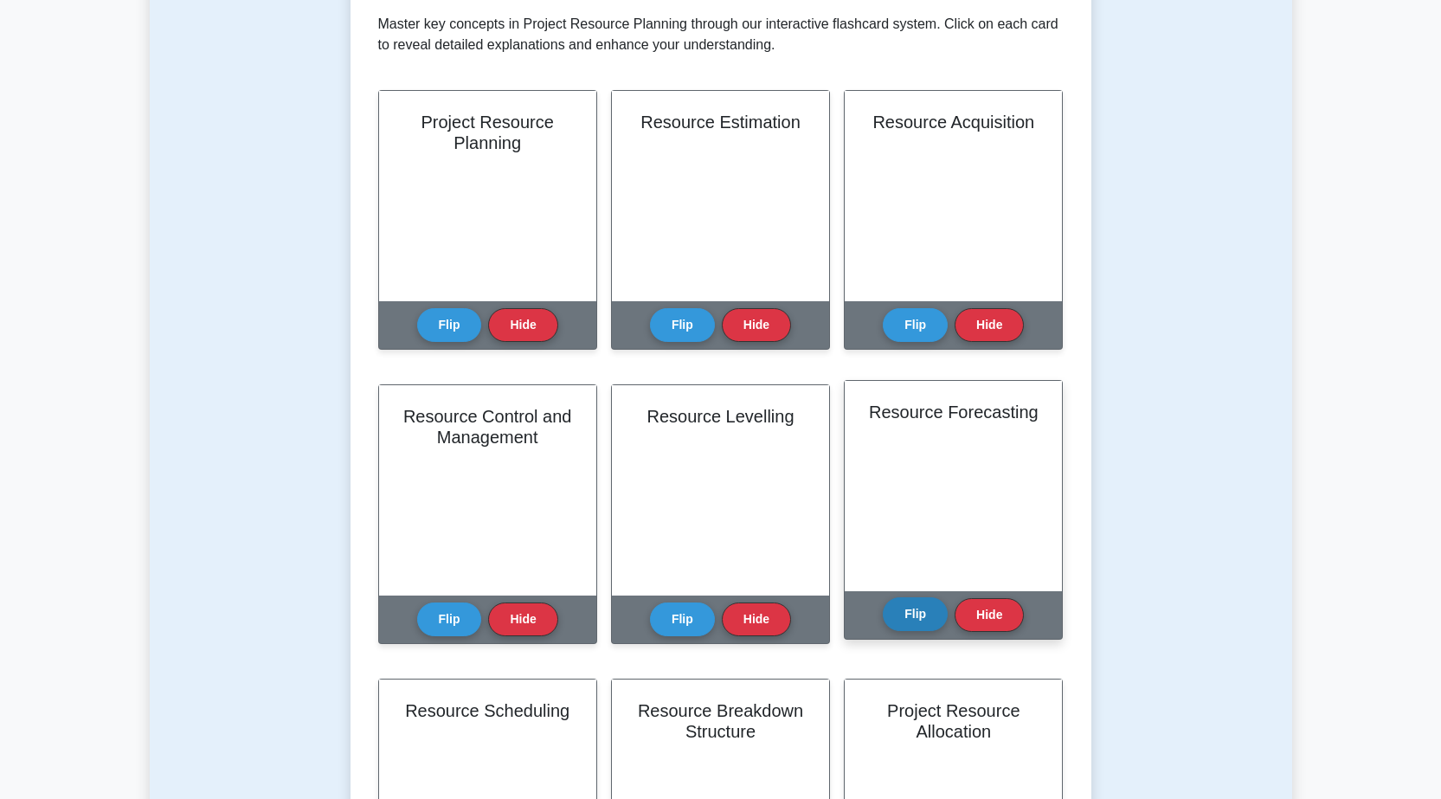
click at [926, 612] on button "Flip" at bounding box center [914, 614] width 65 height 34
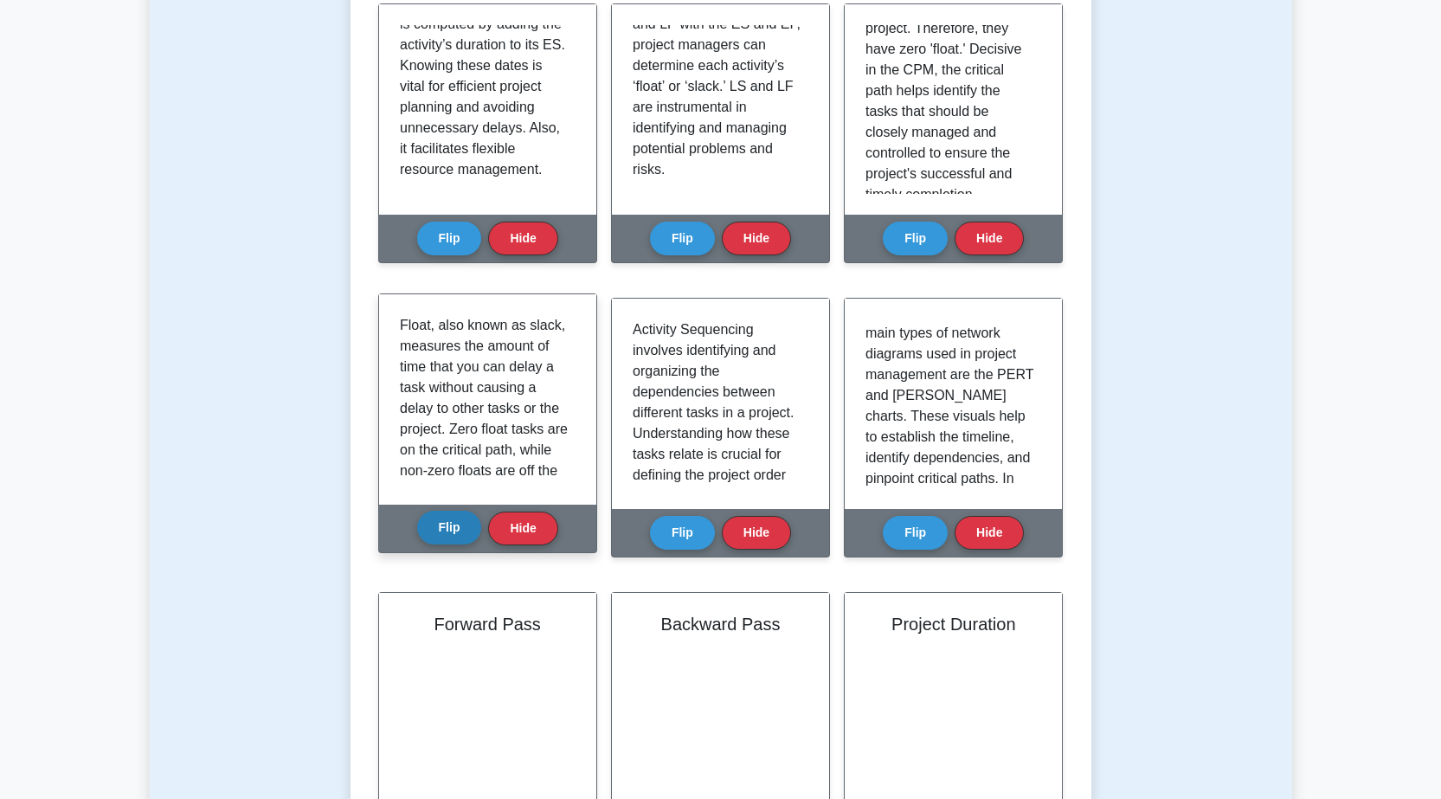
click at [461, 519] on button "Flip" at bounding box center [449, 527] width 65 height 34
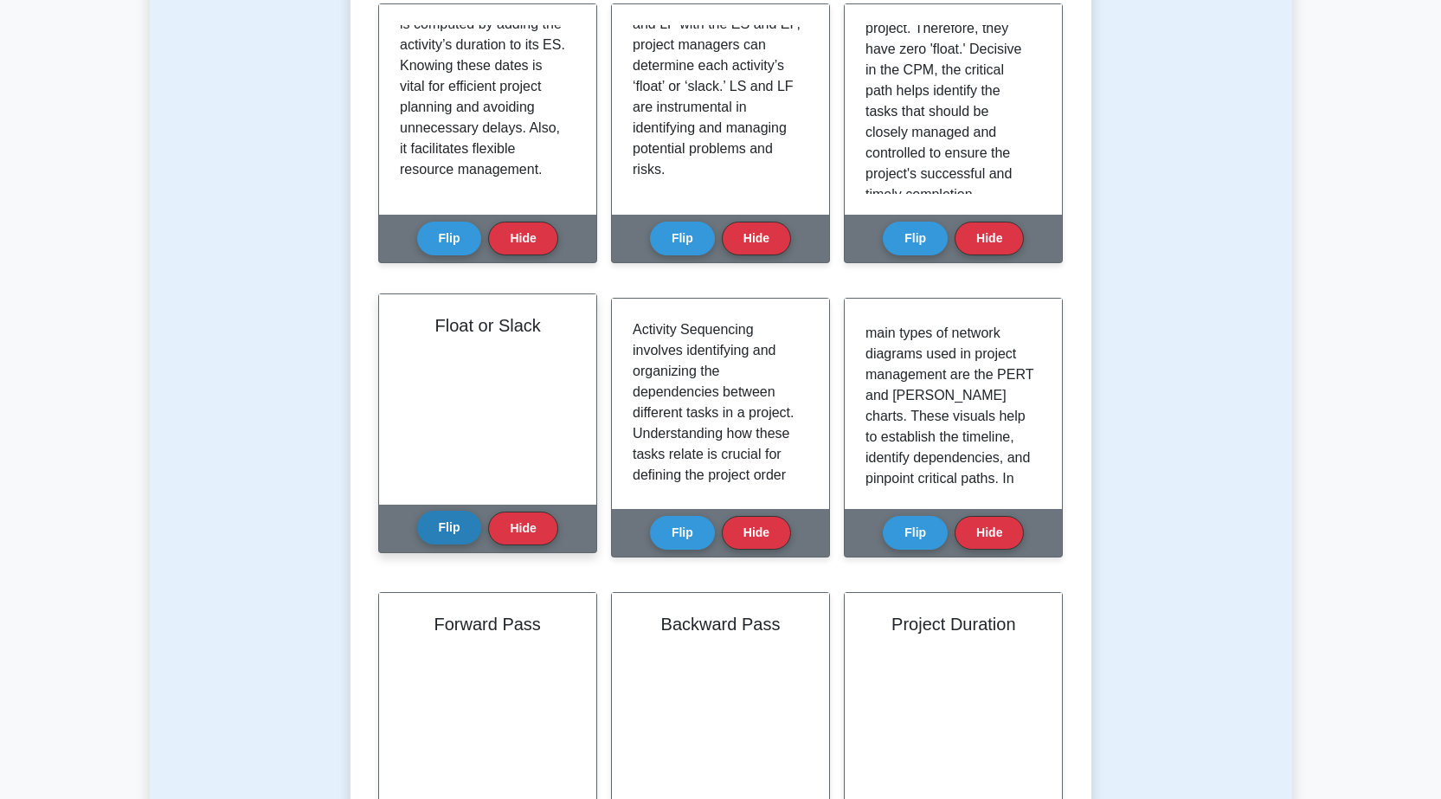
click at [461, 520] on button "Flip" at bounding box center [449, 527] width 65 height 34
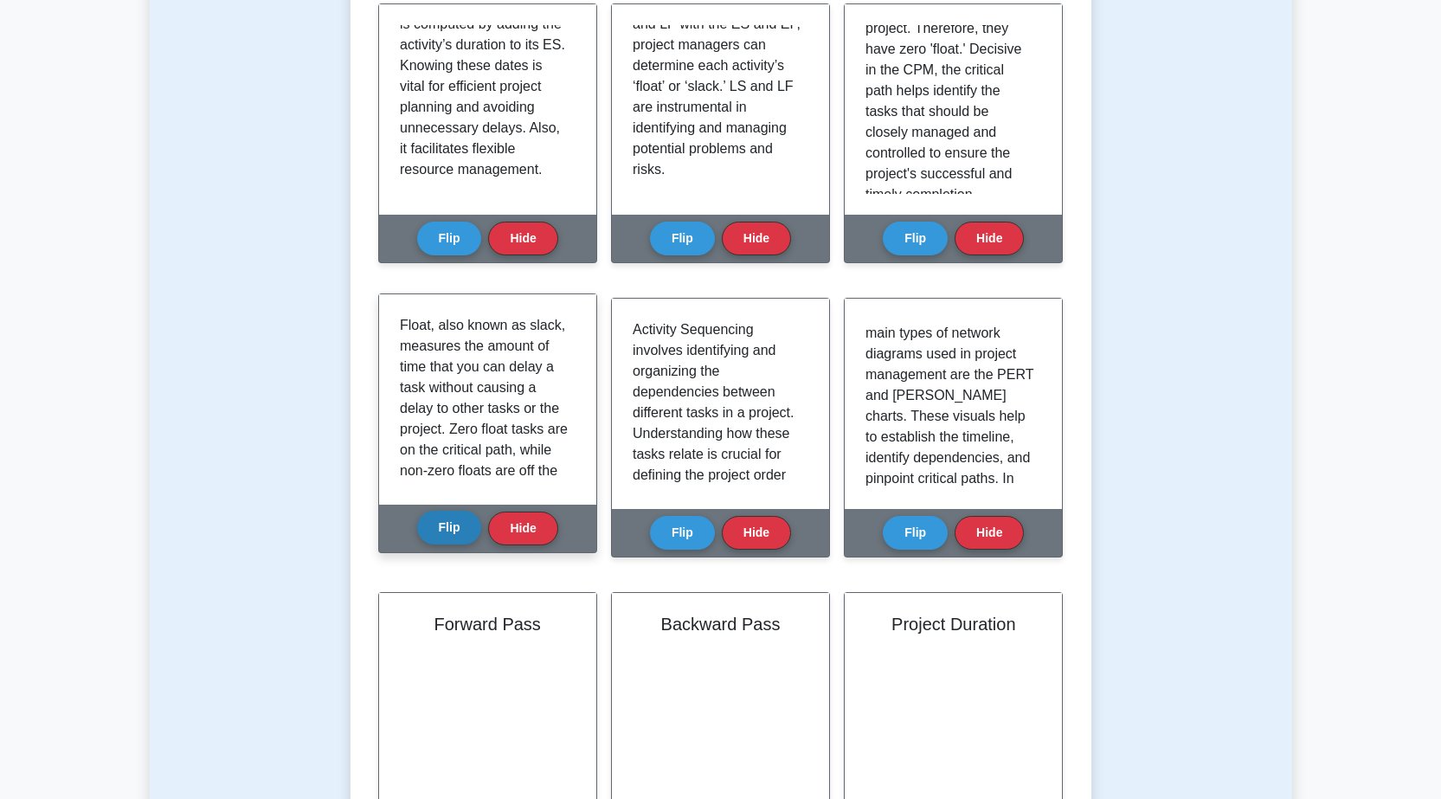
click at [461, 520] on button "Flip" at bounding box center [449, 527] width 65 height 34
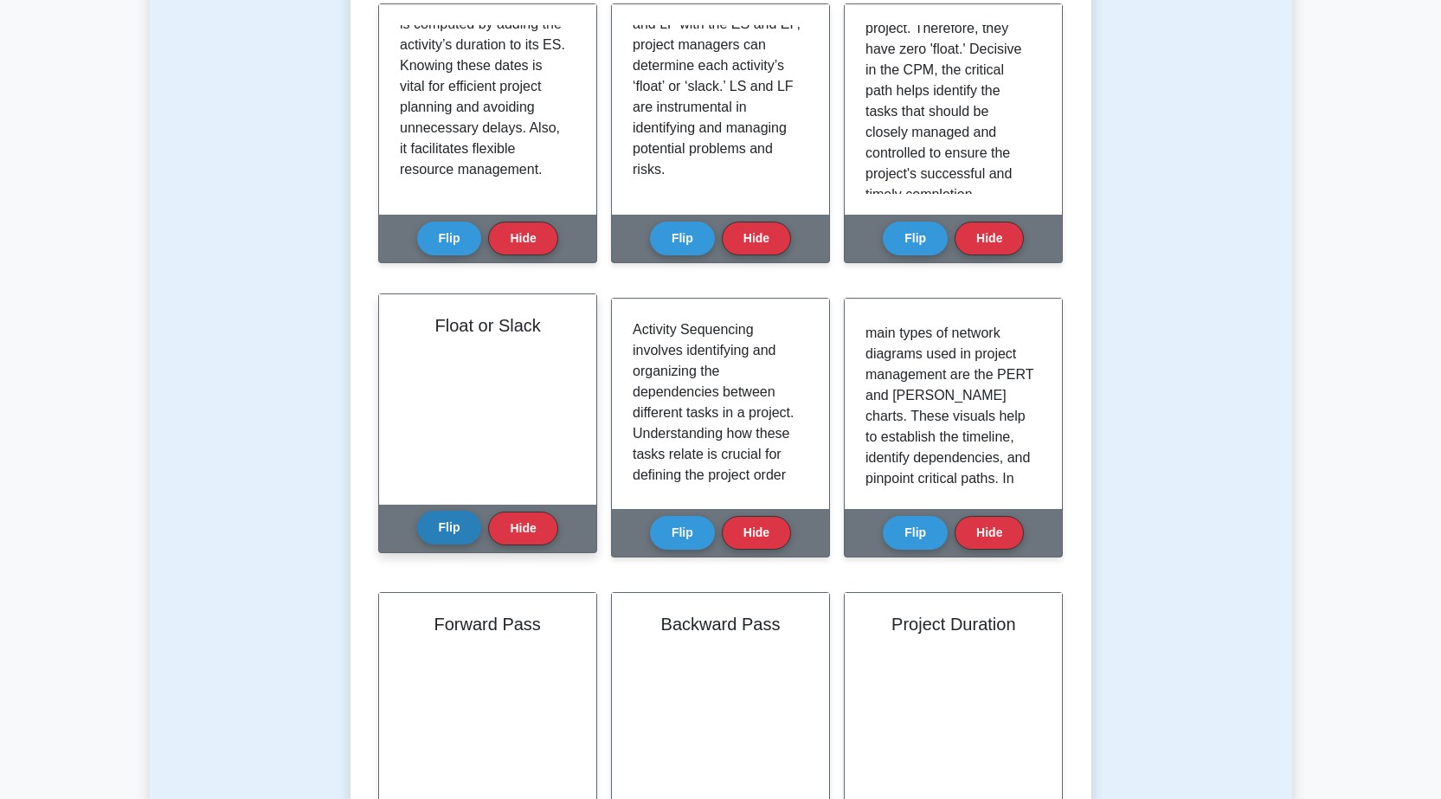
click at [461, 520] on button "Flip" at bounding box center [449, 527] width 65 height 34
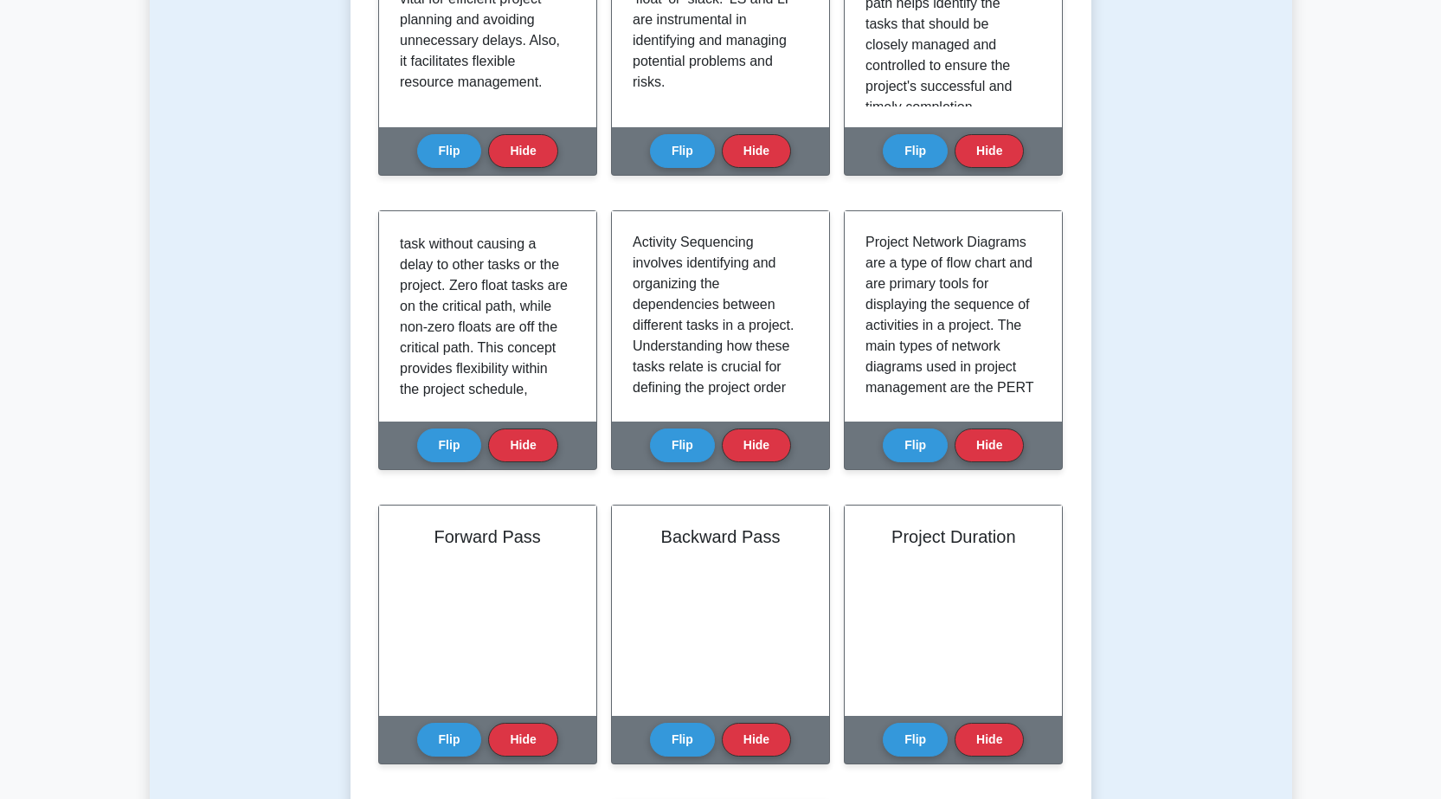
scroll to position [692, 0]
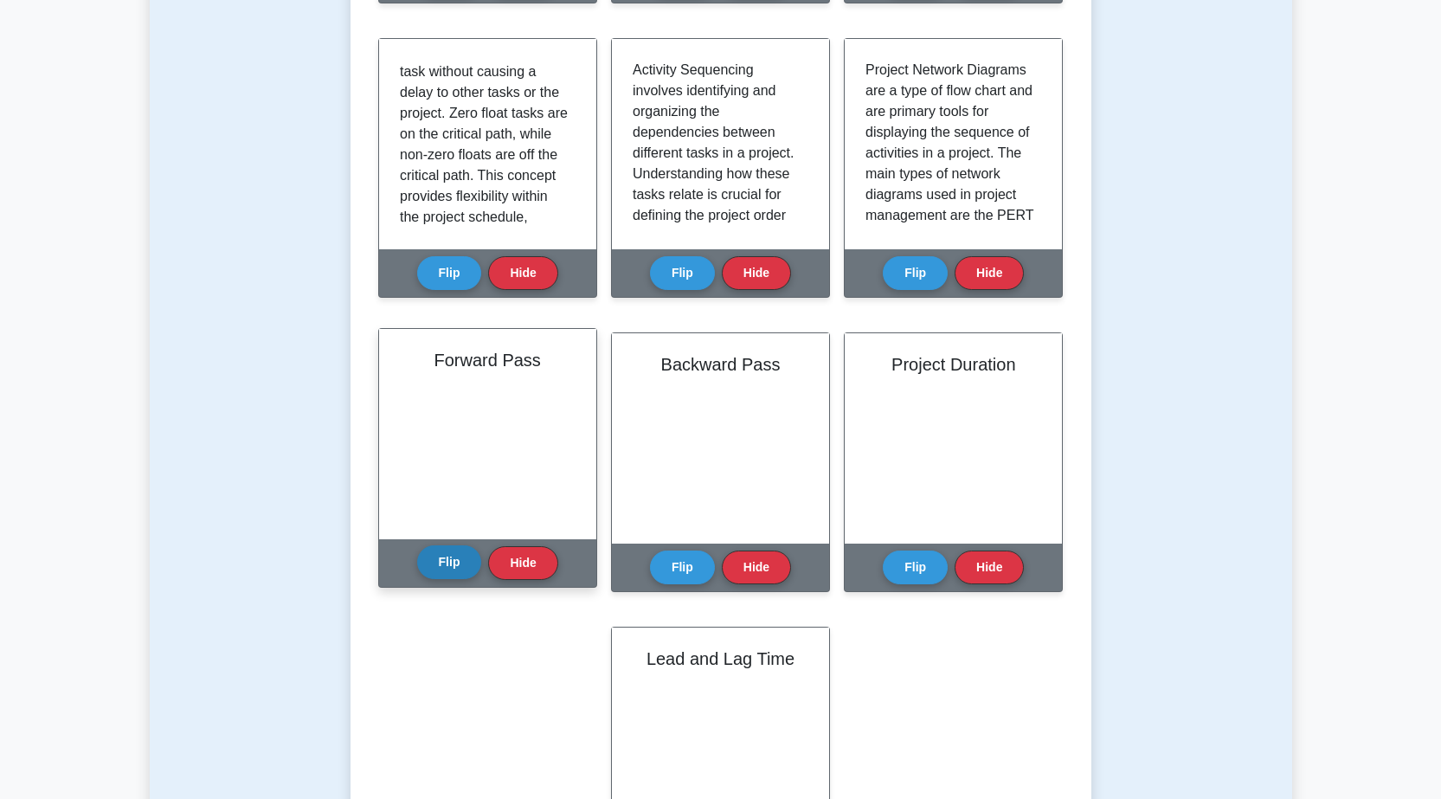
click at [451, 569] on button "Flip" at bounding box center [449, 562] width 65 height 34
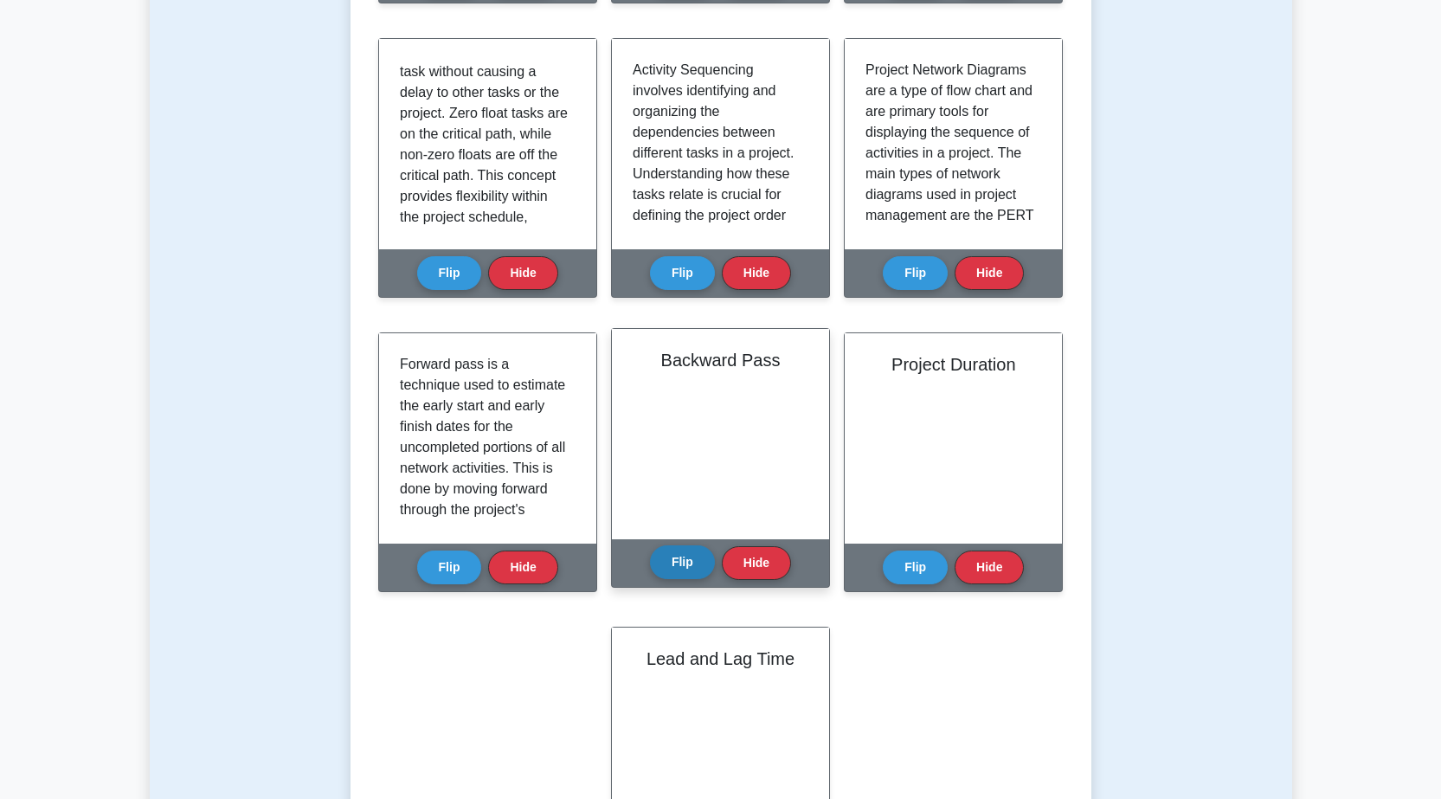
click at [703, 564] on button "Flip" at bounding box center [682, 562] width 65 height 34
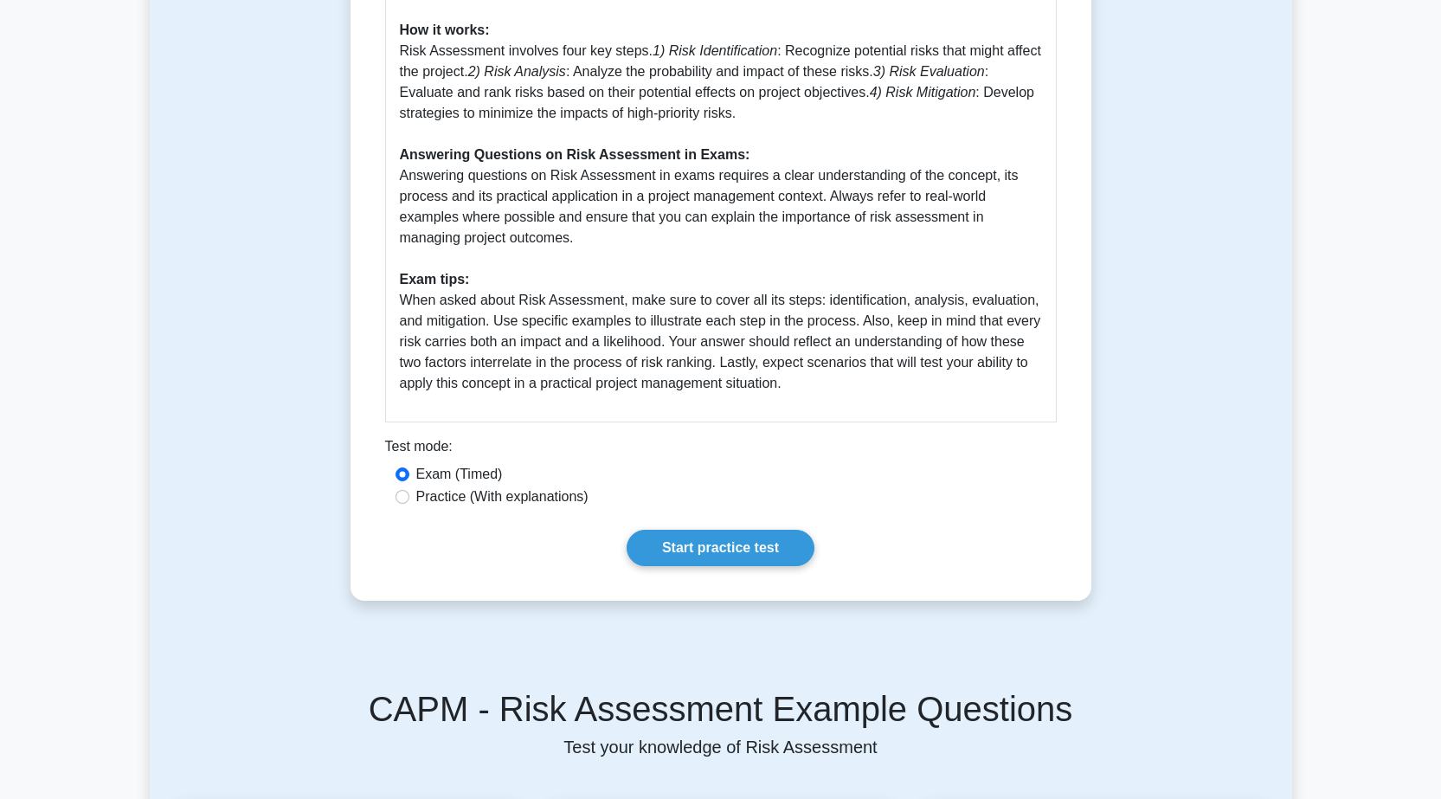
scroll to position [692, 0]
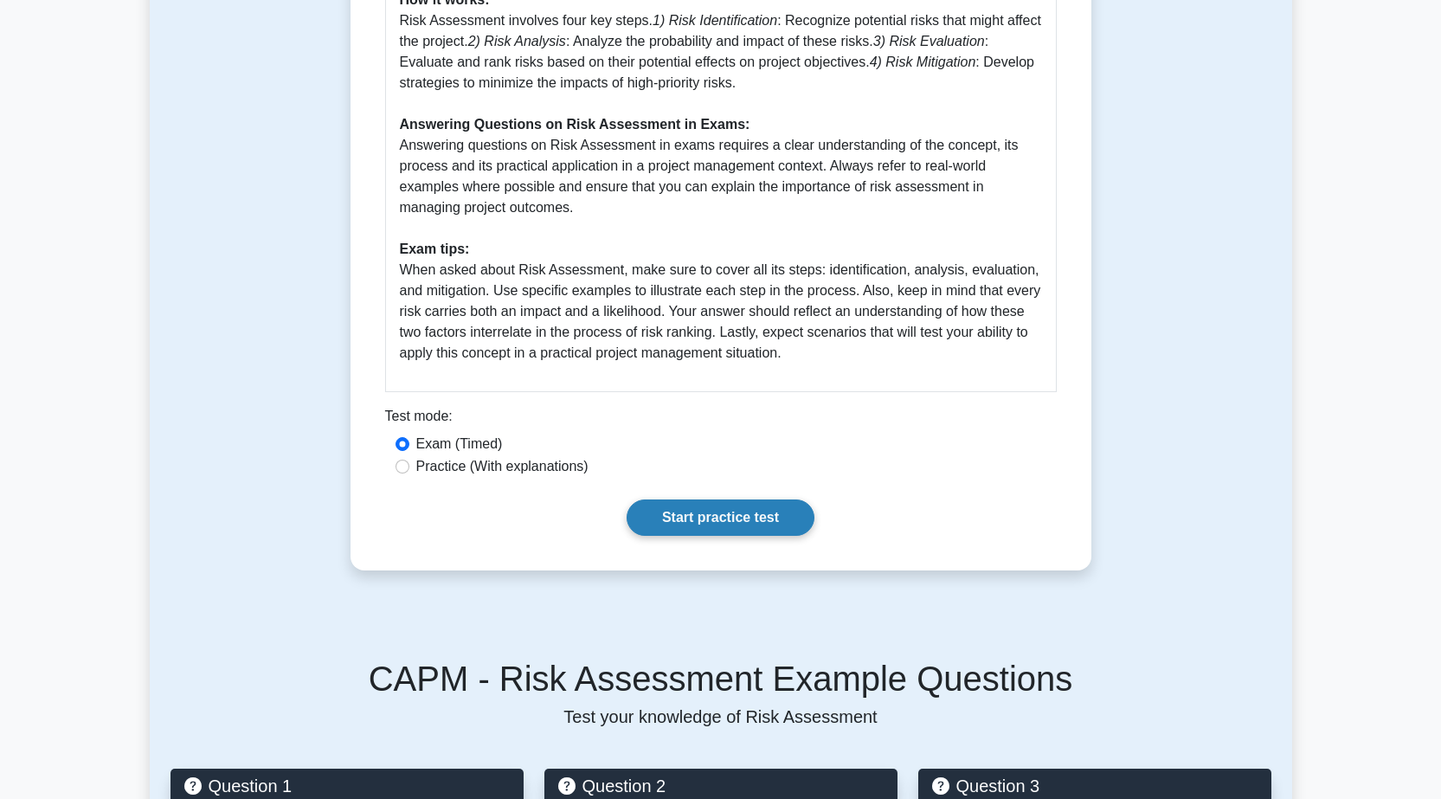
click at [755, 510] on link "Start practice test" at bounding box center [720, 517] width 188 height 36
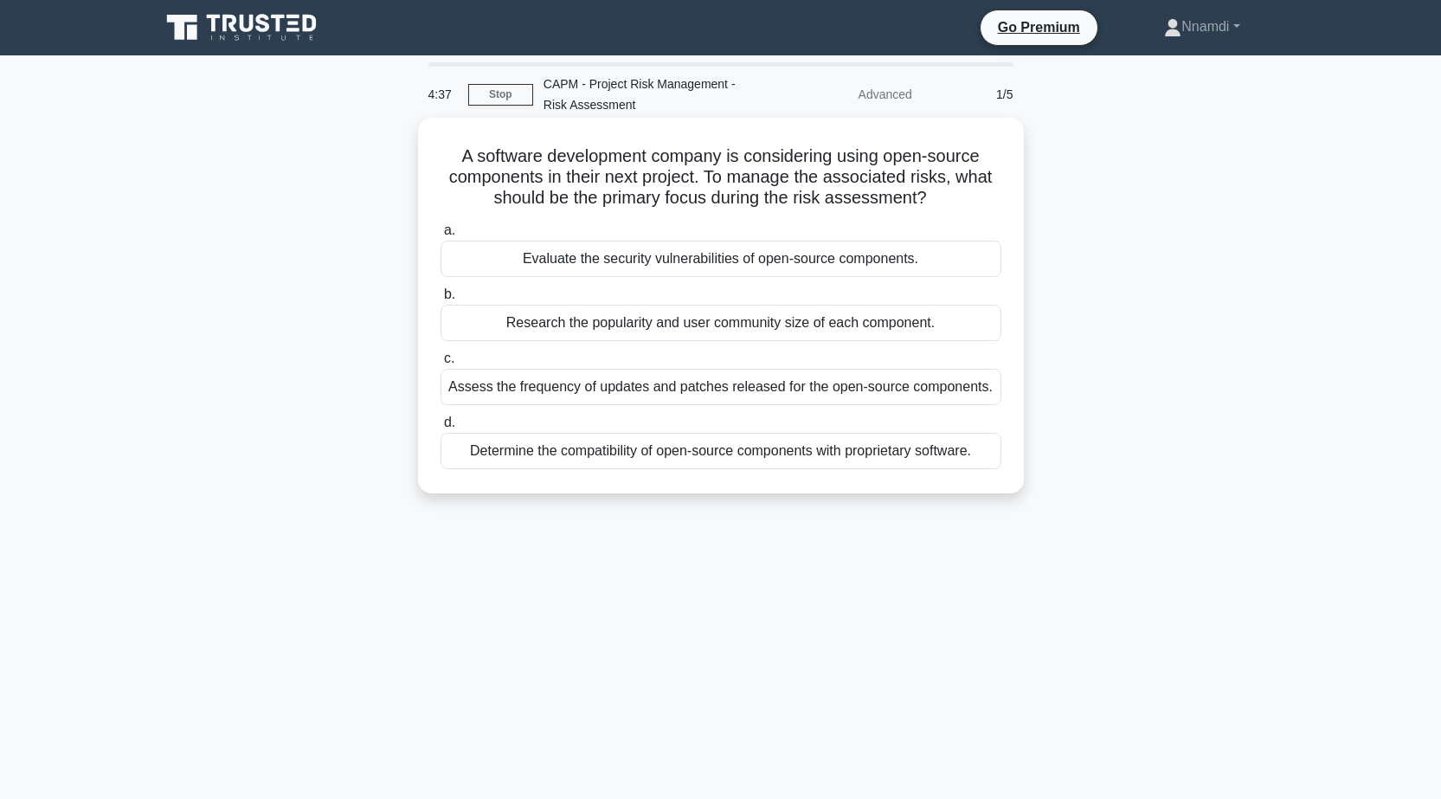
click at [668, 263] on div "Evaluate the security vulnerabilities of open-source components." at bounding box center [720, 259] width 561 height 36
click at [440, 236] on input "a. Evaluate the security vulnerabilities of open-source components." at bounding box center [440, 230] width 0 height 11
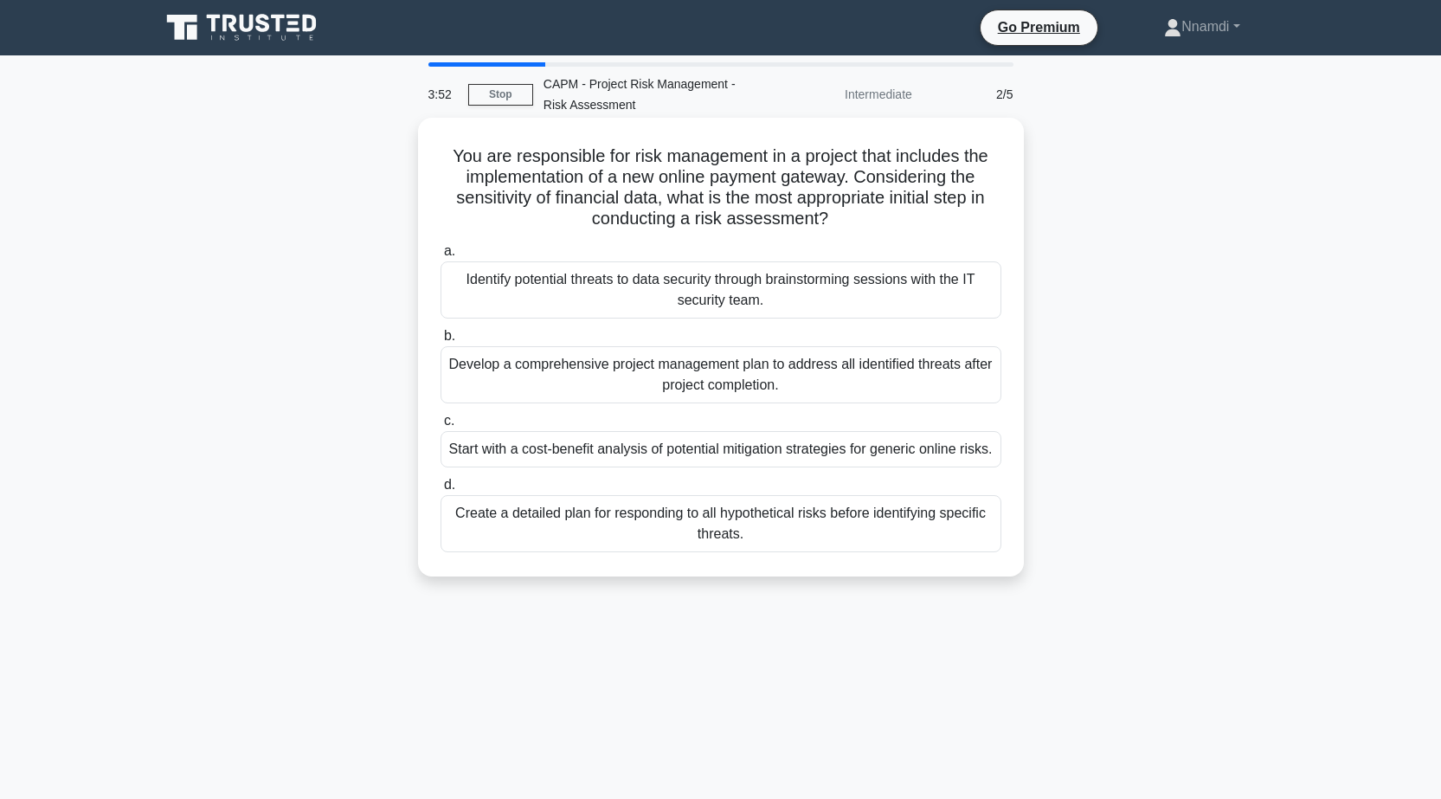
click at [814, 297] on div "Identify potential threats to data security through brainstorming sessions with…" at bounding box center [720, 289] width 561 height 57
click at [440, 257] on input "a. Identify potential threats to data security through brainstorming sessions w…" at bounding box center [440, 251] width 0 height 11
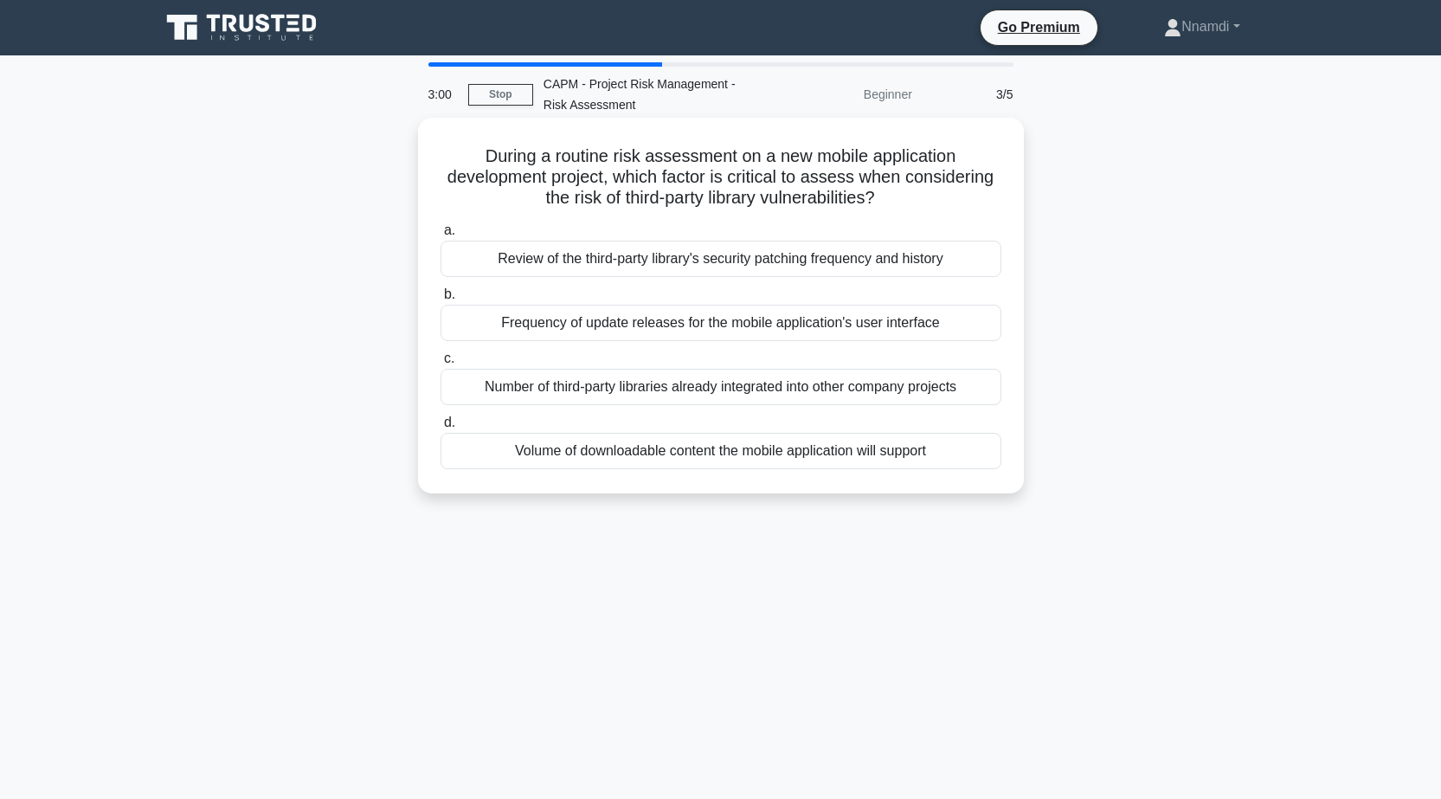
click at [763, 266] on div "Review of the third-party library's security patching frequency and history" at bounding box center [720, 259] width 561 height 36
click at [440, 236] on input "a. Review of the third-party library's security patching frequency and history" at bounding box center [440, 230] width 0 height 11
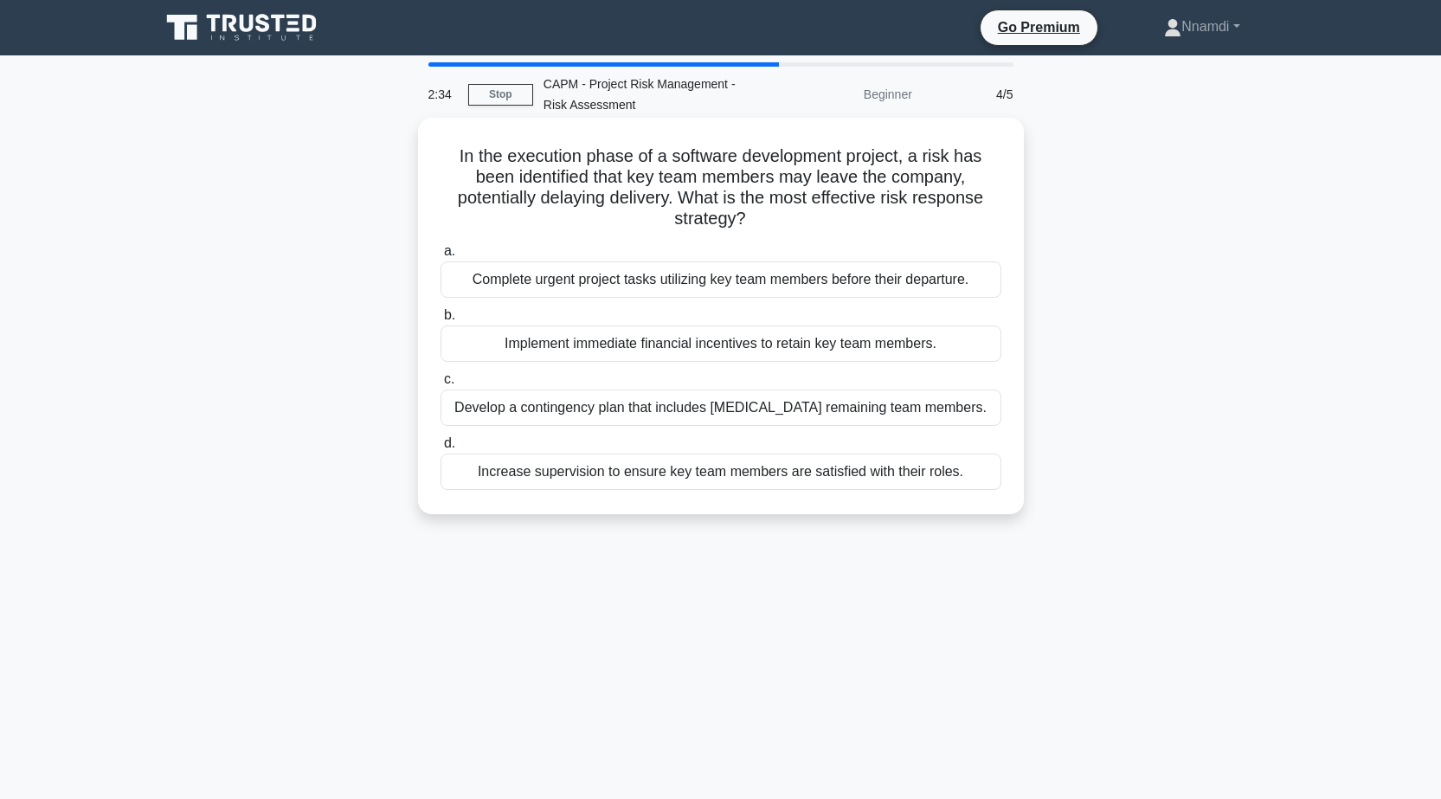
click at [816, 412] on div "Develop a contingency plan that includes cross-training remaining team members." at bounding box center [720, 407] width 561 height 36
click at [440, 385] on input "c. Develop a contingency plan that includes cross-training remaining team membe…" at bounding box center [440, 379] width 0 height 11
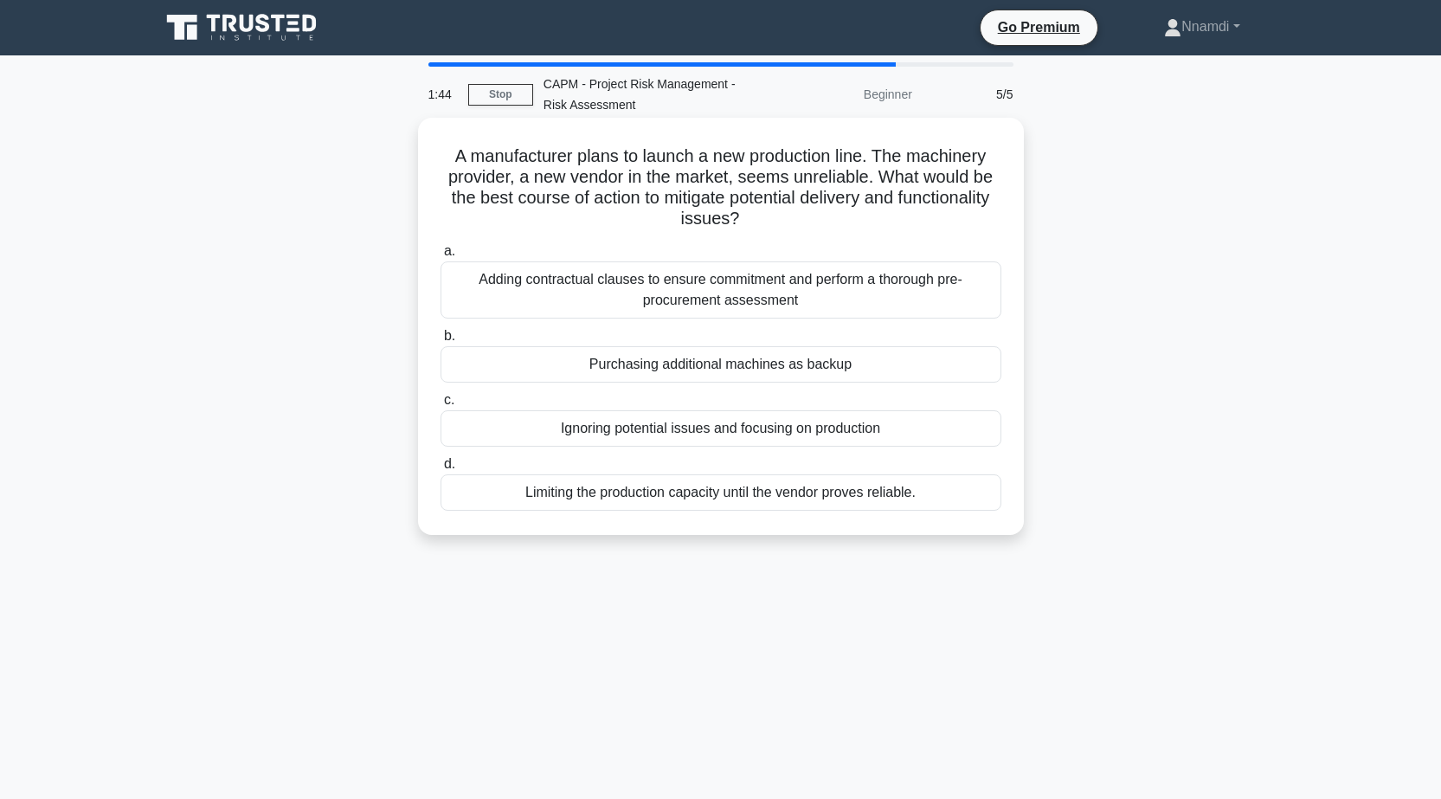
click at [792, 288] on div "Adding contractual clauses to ensure commitment and perform a thorough pre-proc…" at bounding box center [720, 289] width 561 height 57
click at [440, 257] on input "a. Adding contractual clauses to ensure commitment and perform a thorough pre-p…" at bounding box center [440, 251] width 0 height 11
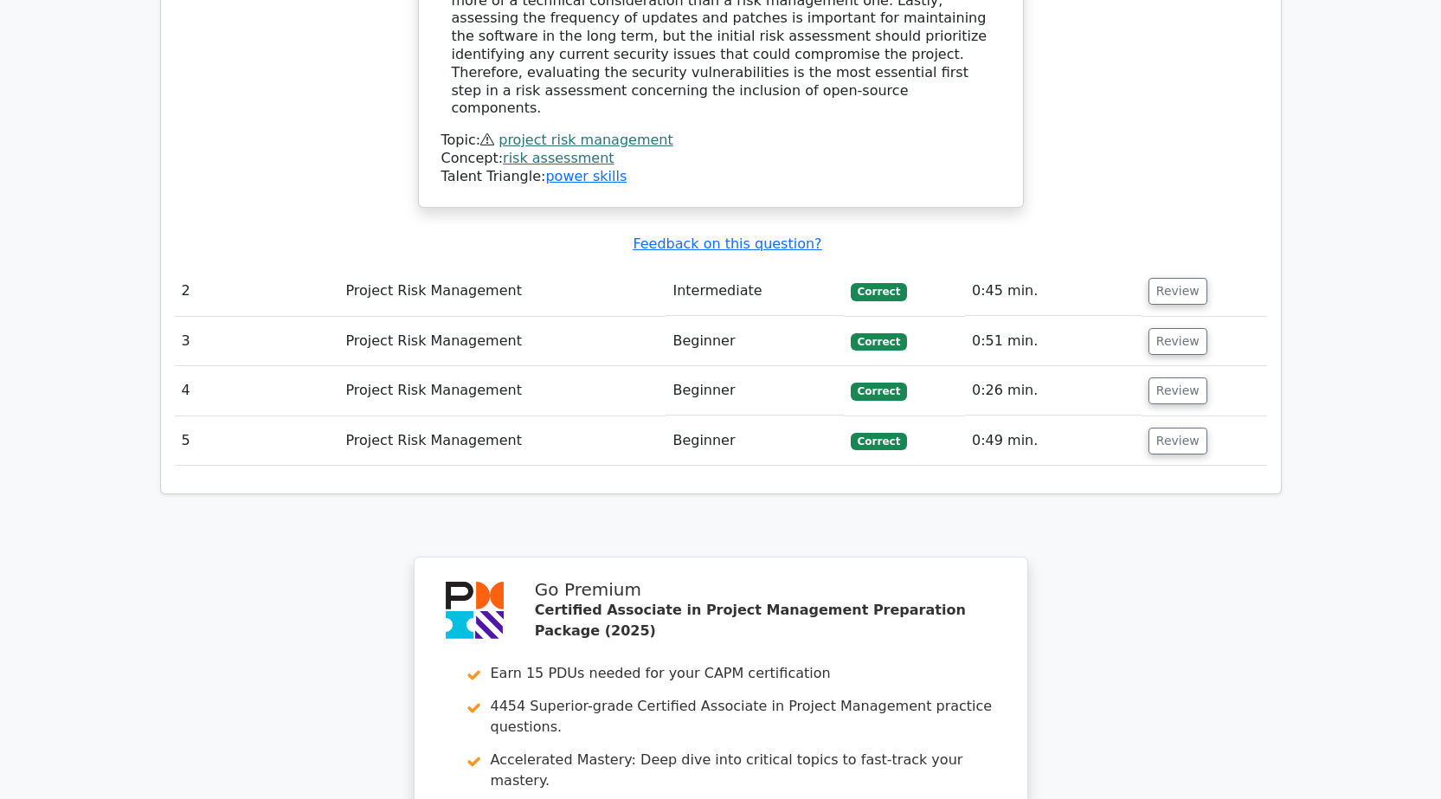
scroll to position [2163, 0]
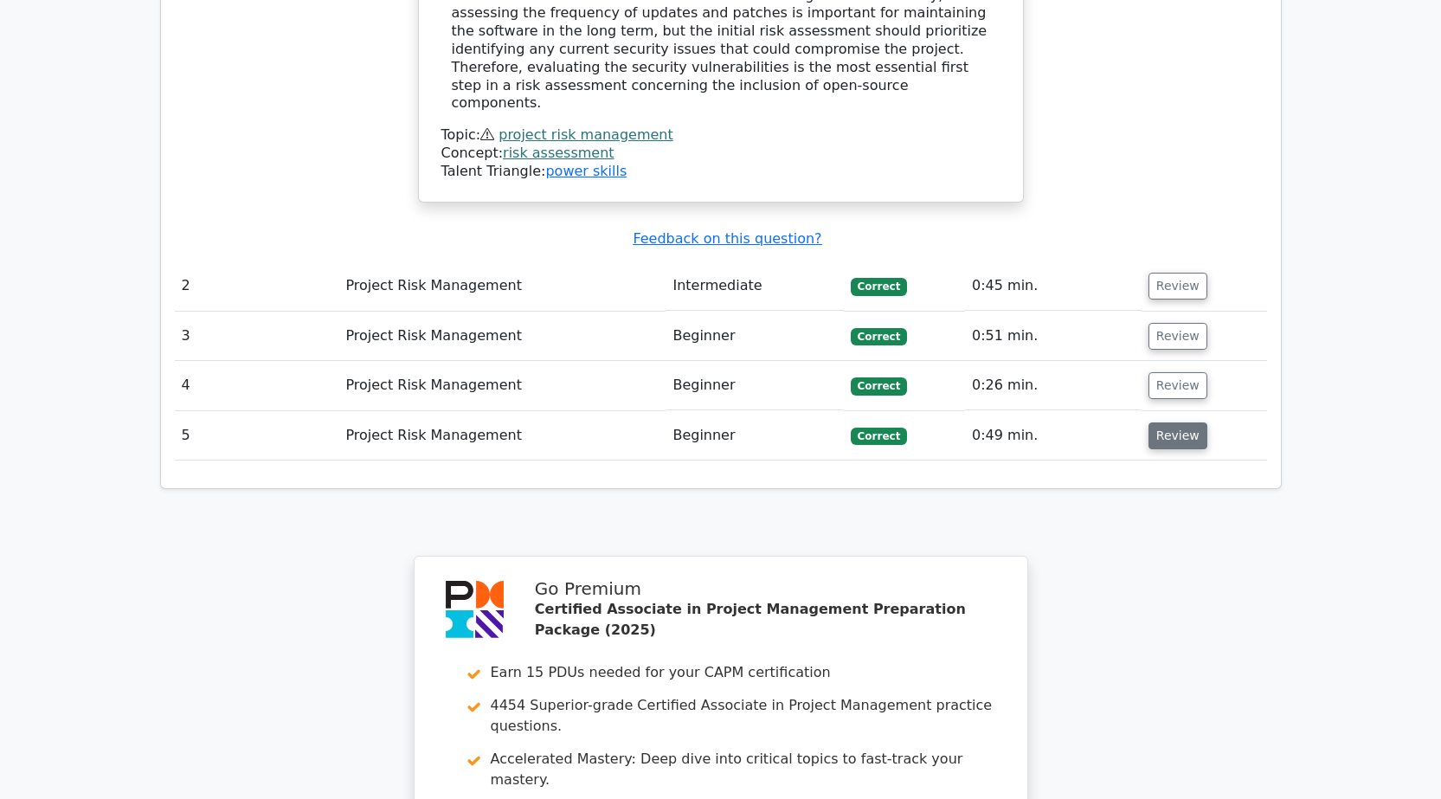
click at [1165, 422] on button "Review" at bounding box center [1177, 435] width 59 height 27
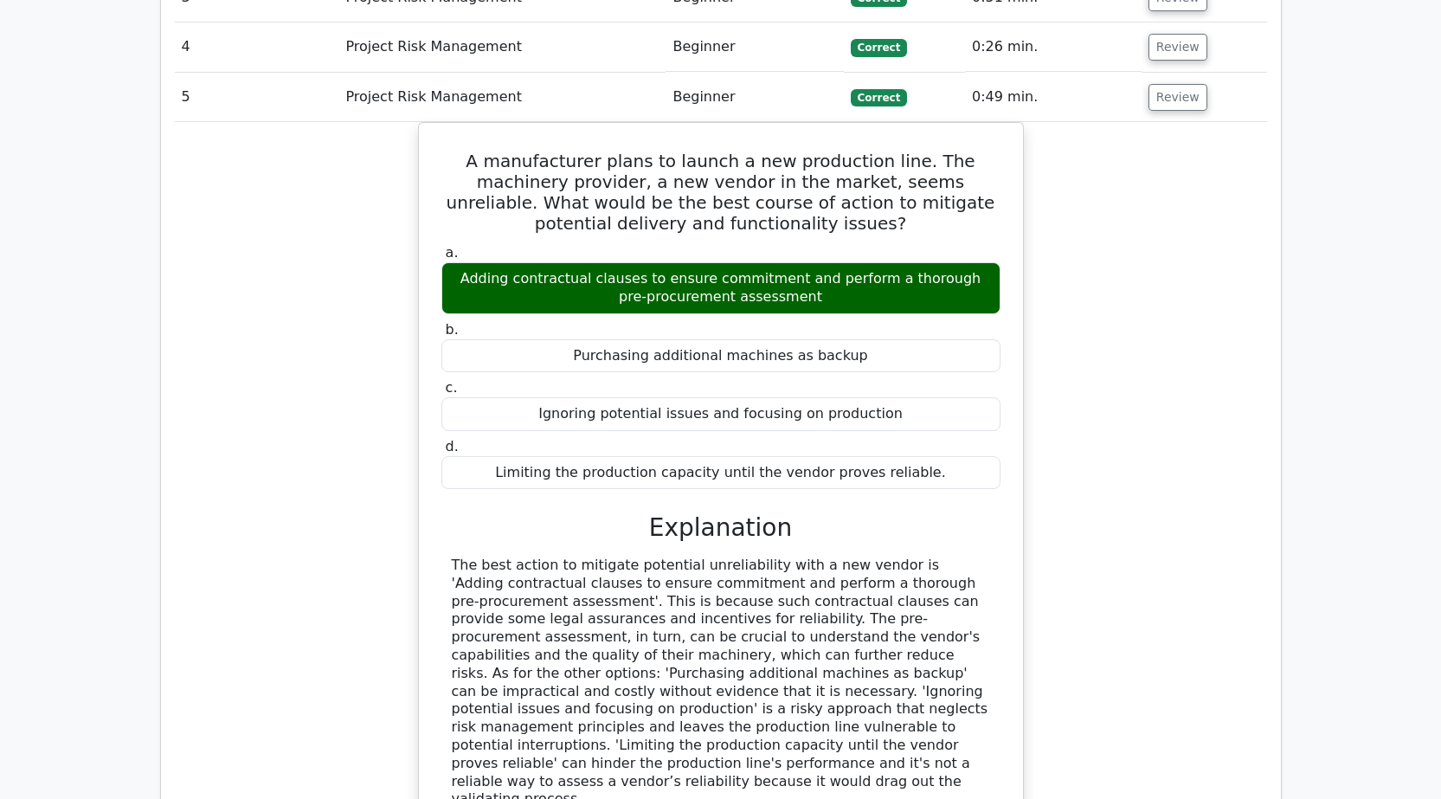
scroll to position [2509, 0]
